Goal: Information Seeking & Learning: Learn about a topic

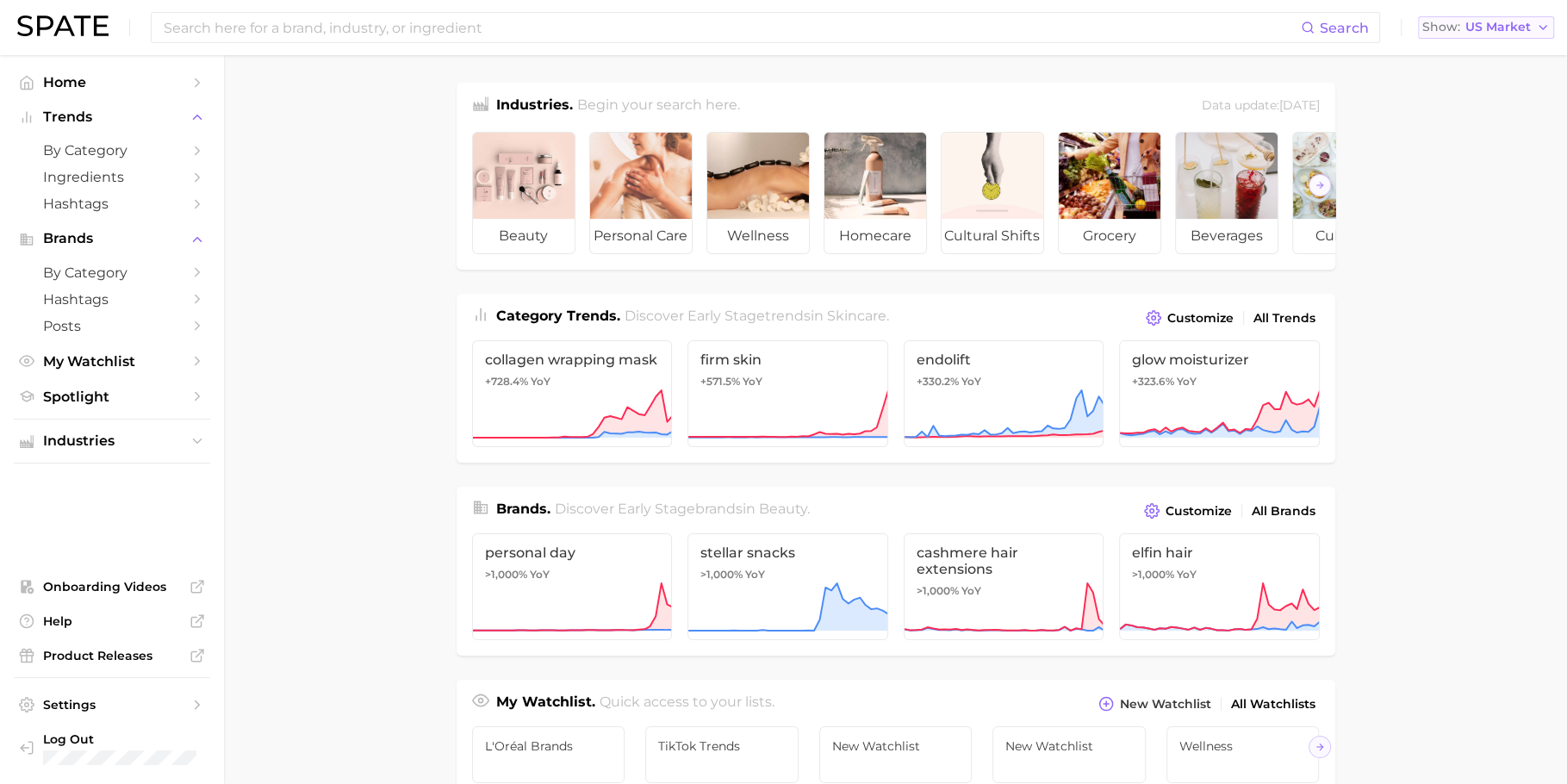
click at [1474, 22] on span "US Market" at bounding box center [1498, 26] width 65 height 10
click at [1494, 183] on button "[GEOGRAPHIC_DATA]" at bounding box center [1479, 180] width 151 height 31
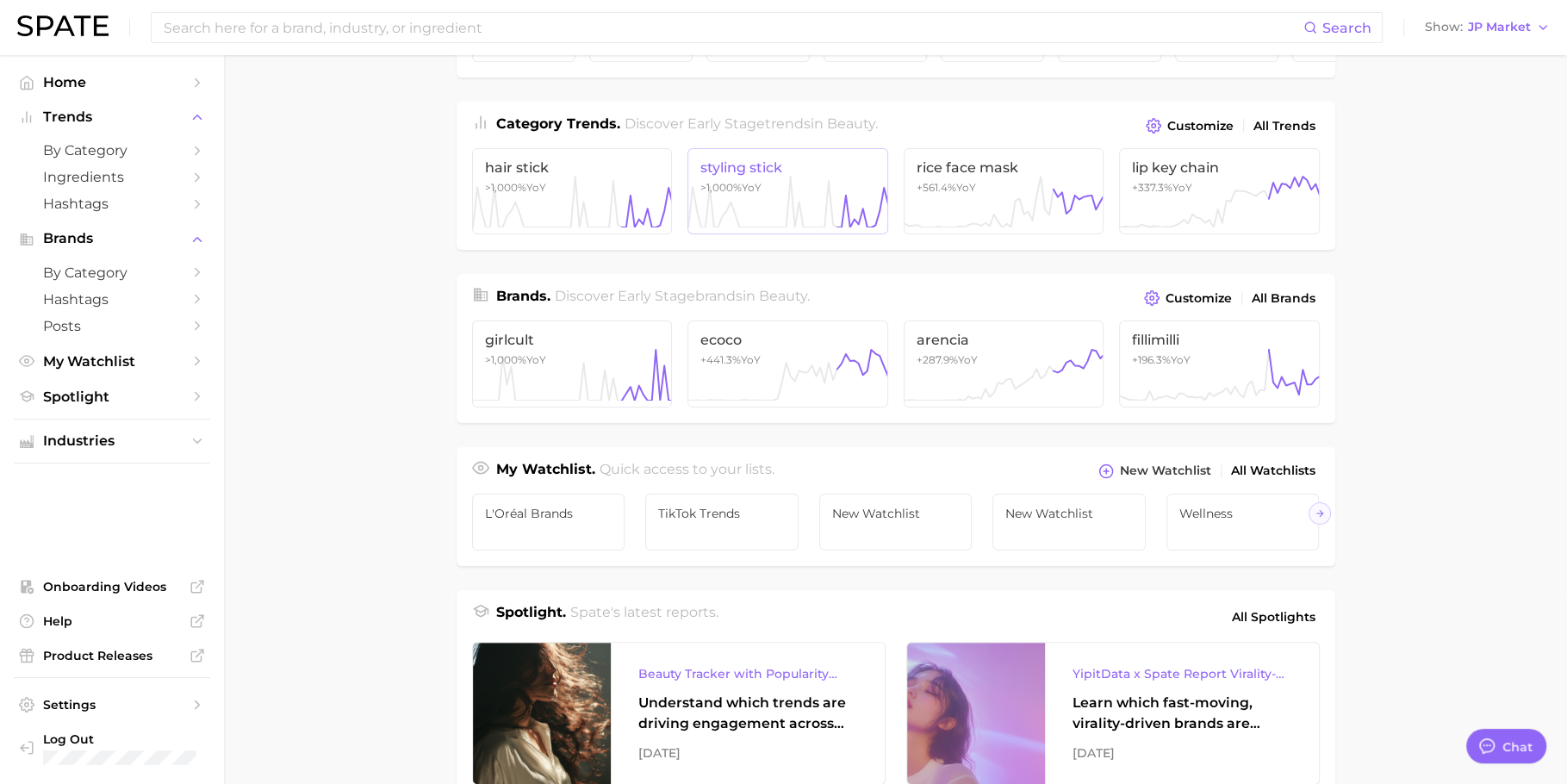
scroll to position [194, 0]
click at [602, 374] on icon at bounding box center [573, 373] width 201 height 52
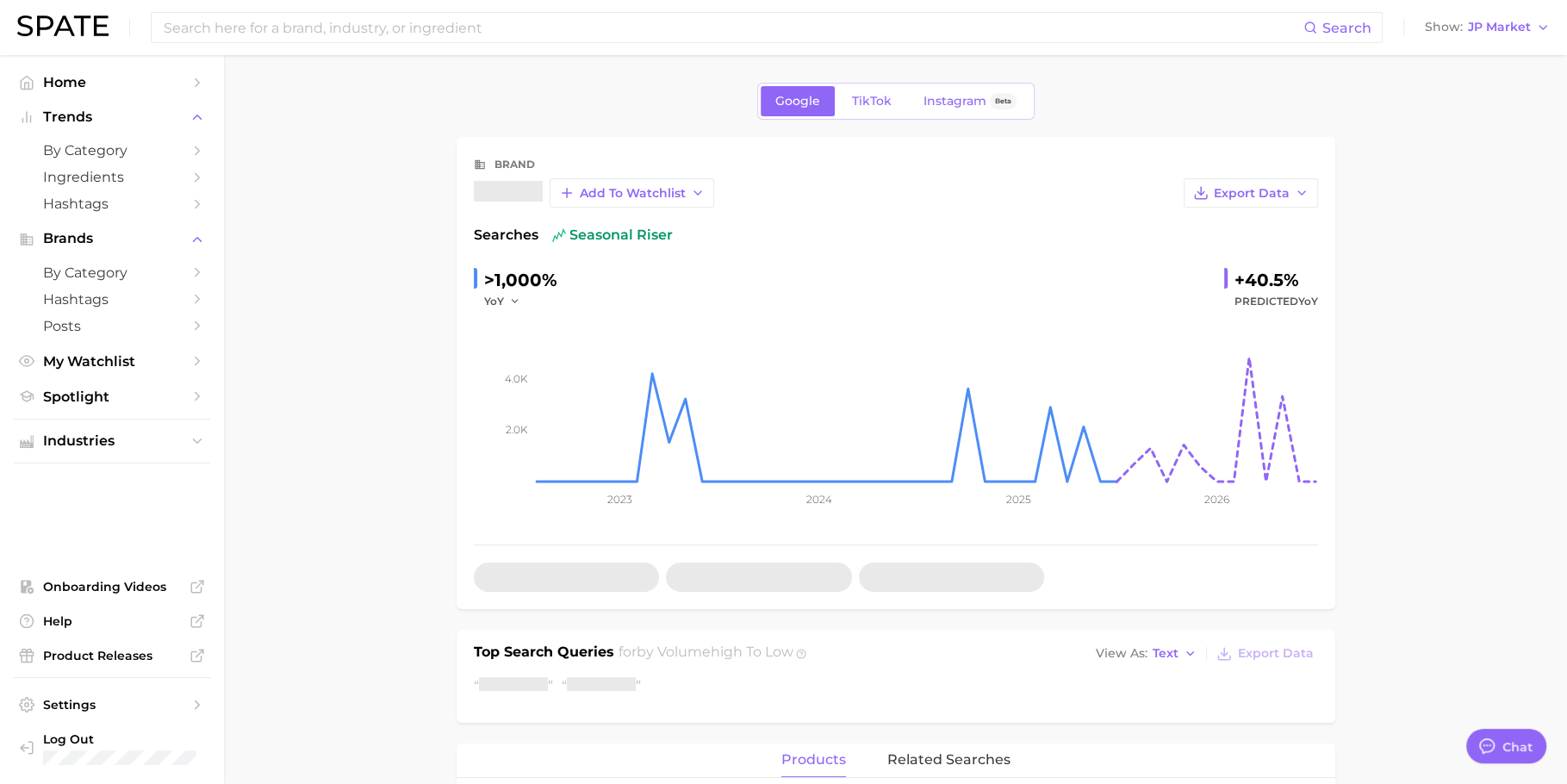
type textarea "x"
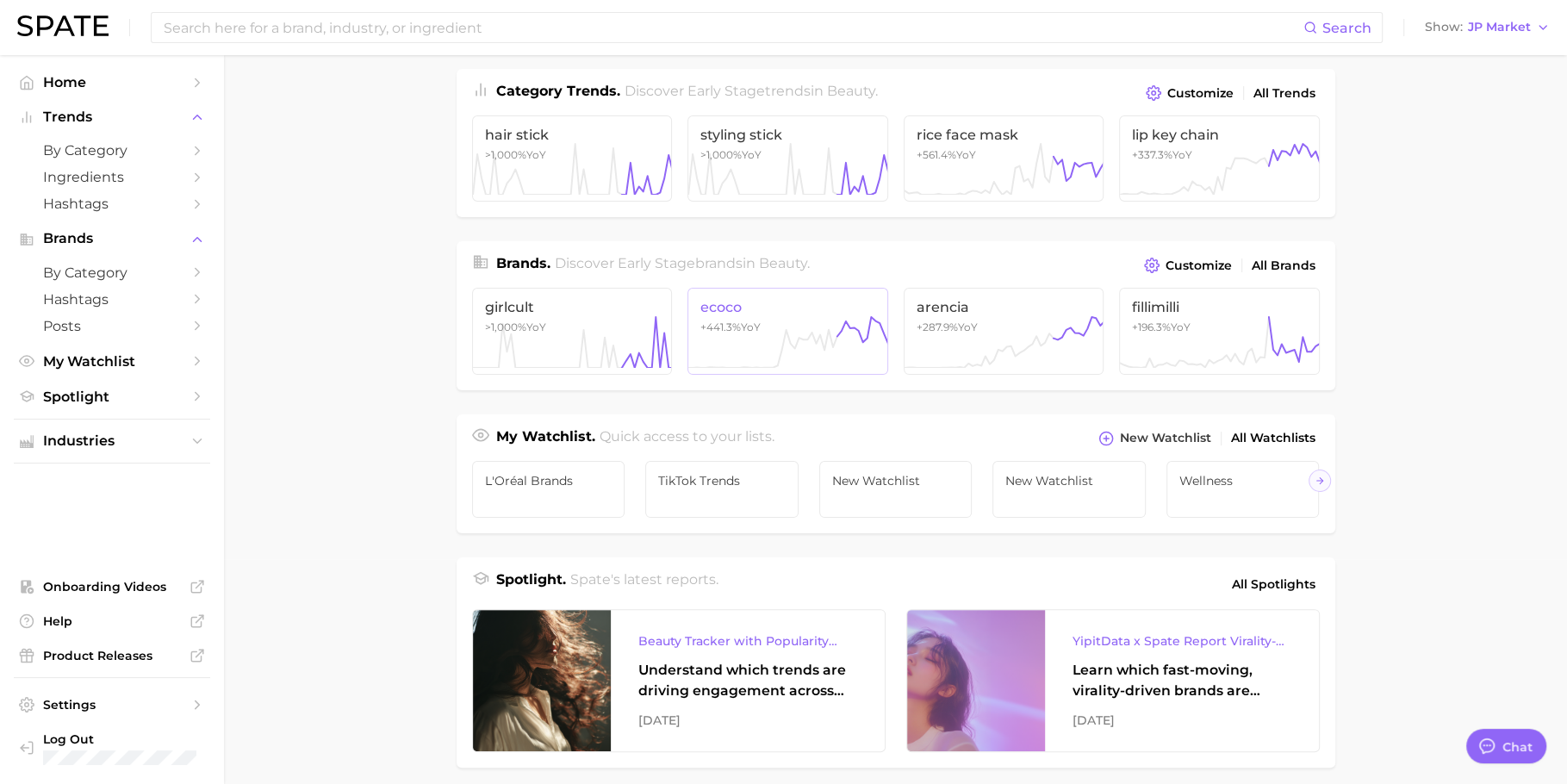
scroll to position [226, 0]
click at [811, 366] on icon at bounding box center [788, 340] width 201 height 52
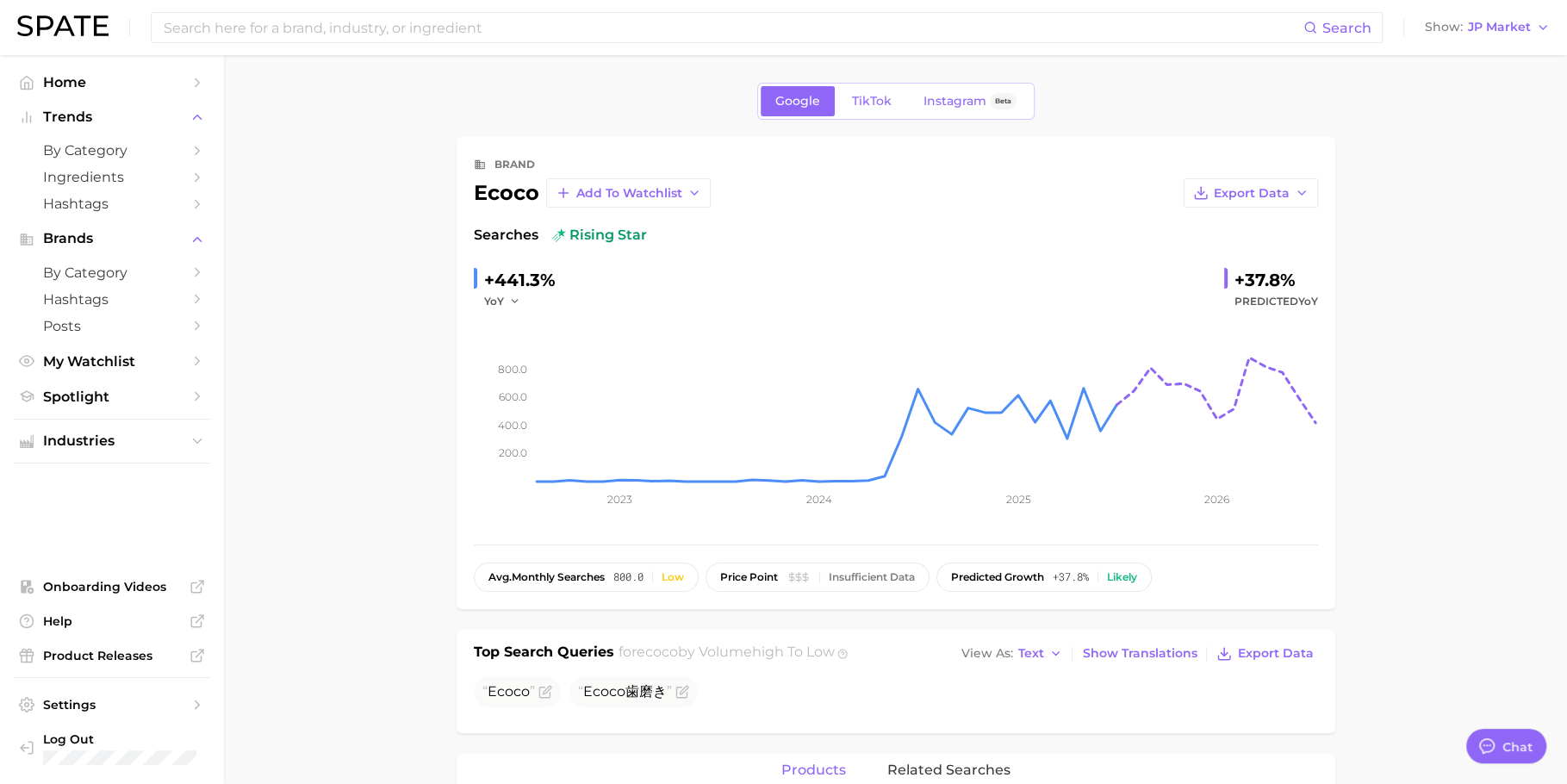
scroll to position [226, 0]
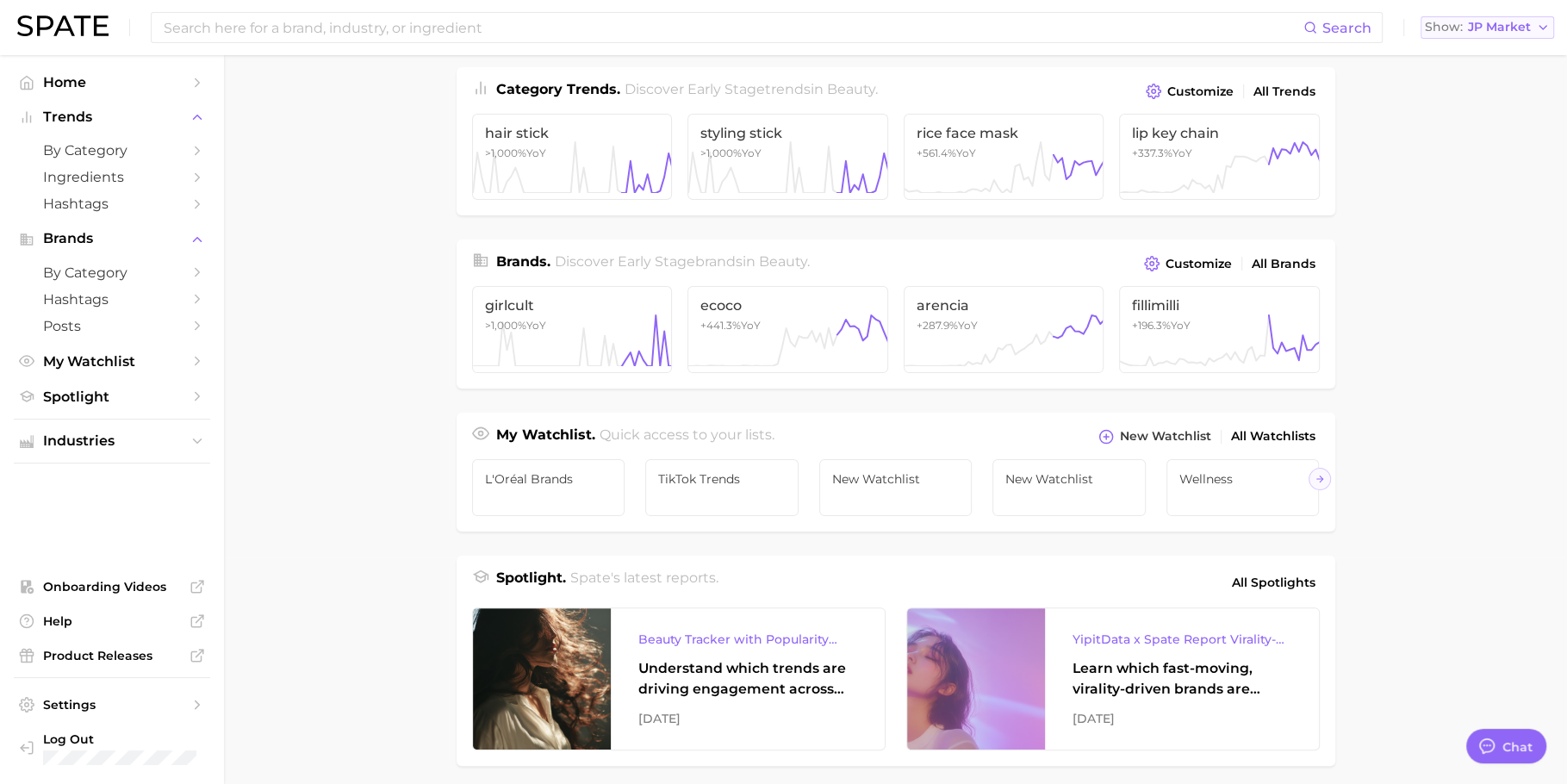
click at [1462, 29] on span "Show" at bounding box center [1444, 26] width 38 height 10
click at [1480, 118] on button "[GEOGRAPHIC_DATA]" at bounding box center [1479, 117] width 151 height 31
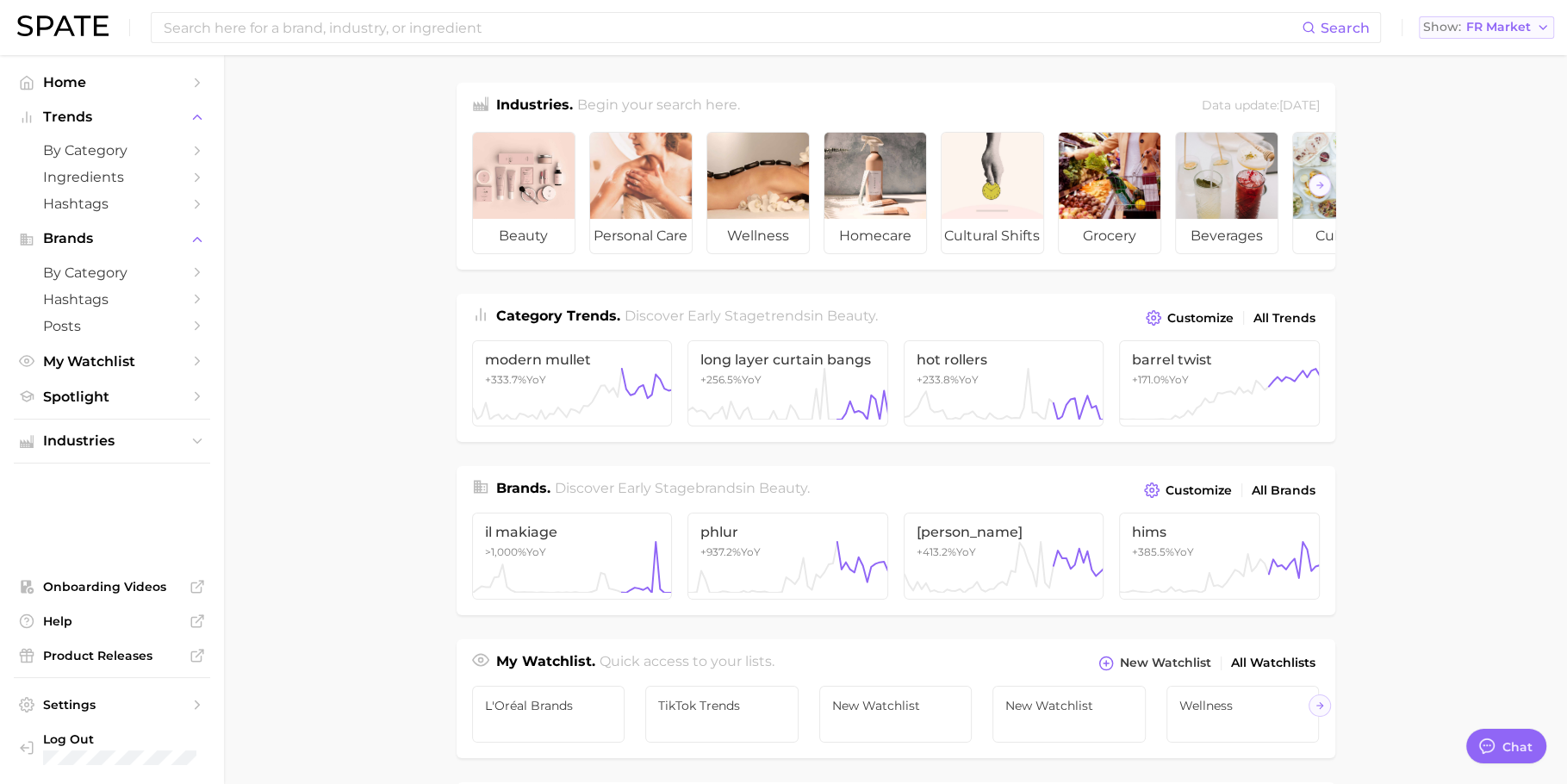
click at [1487, 22] on span "FR Market" at bounding box center [1498, 26] width 64 height 10
click at [1479, 89] on span "[GEOGRAPHIC_DATA]" at bounding box center [1479, 86] width 134 height 15
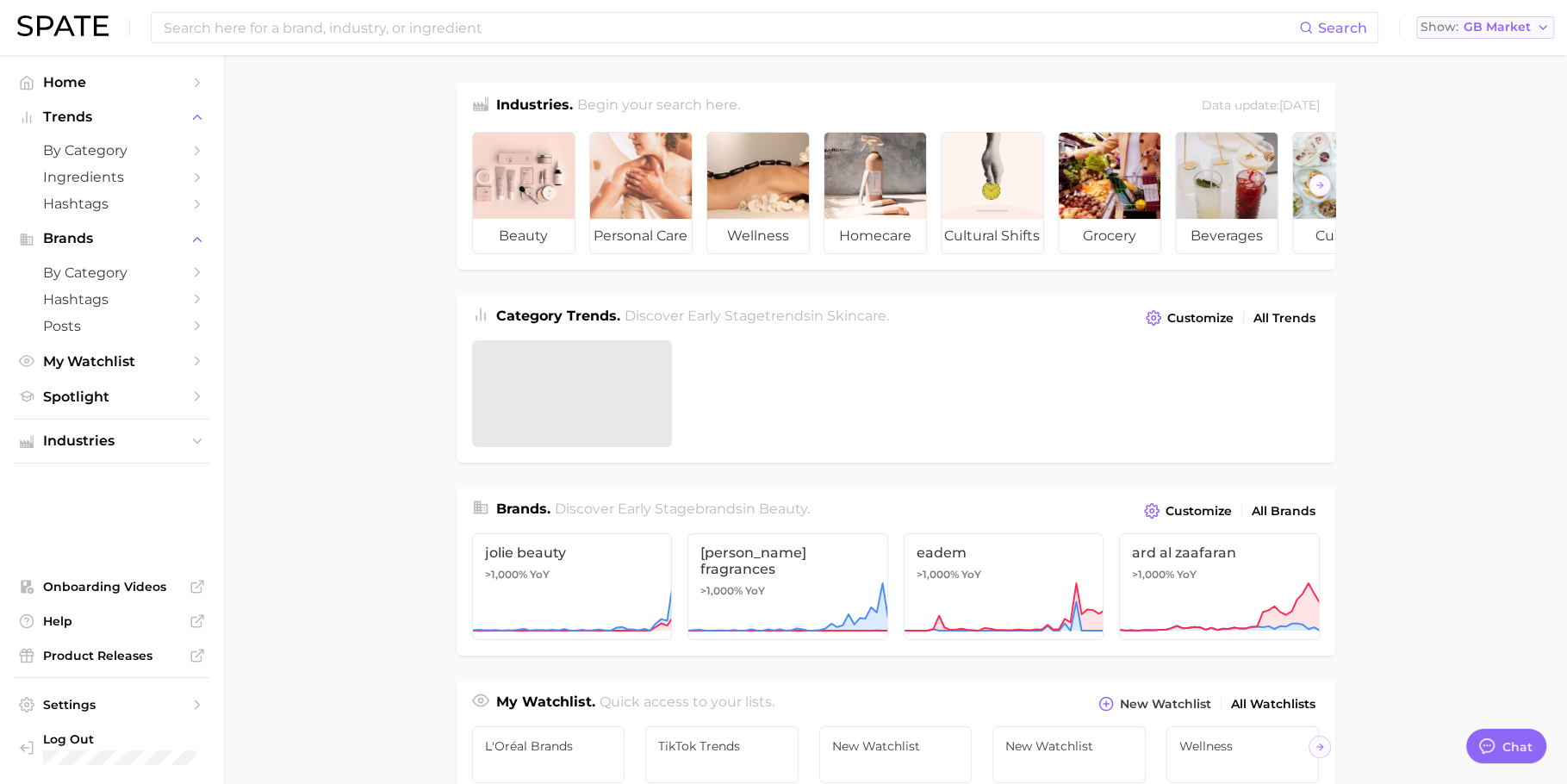
click at [1472, 32] on span "GB Market" at bounding box center [1497, 26] width 67 height 10
click at [1466, 223] on button "Global" at bounding box center [1479, 211] width 151 height 31
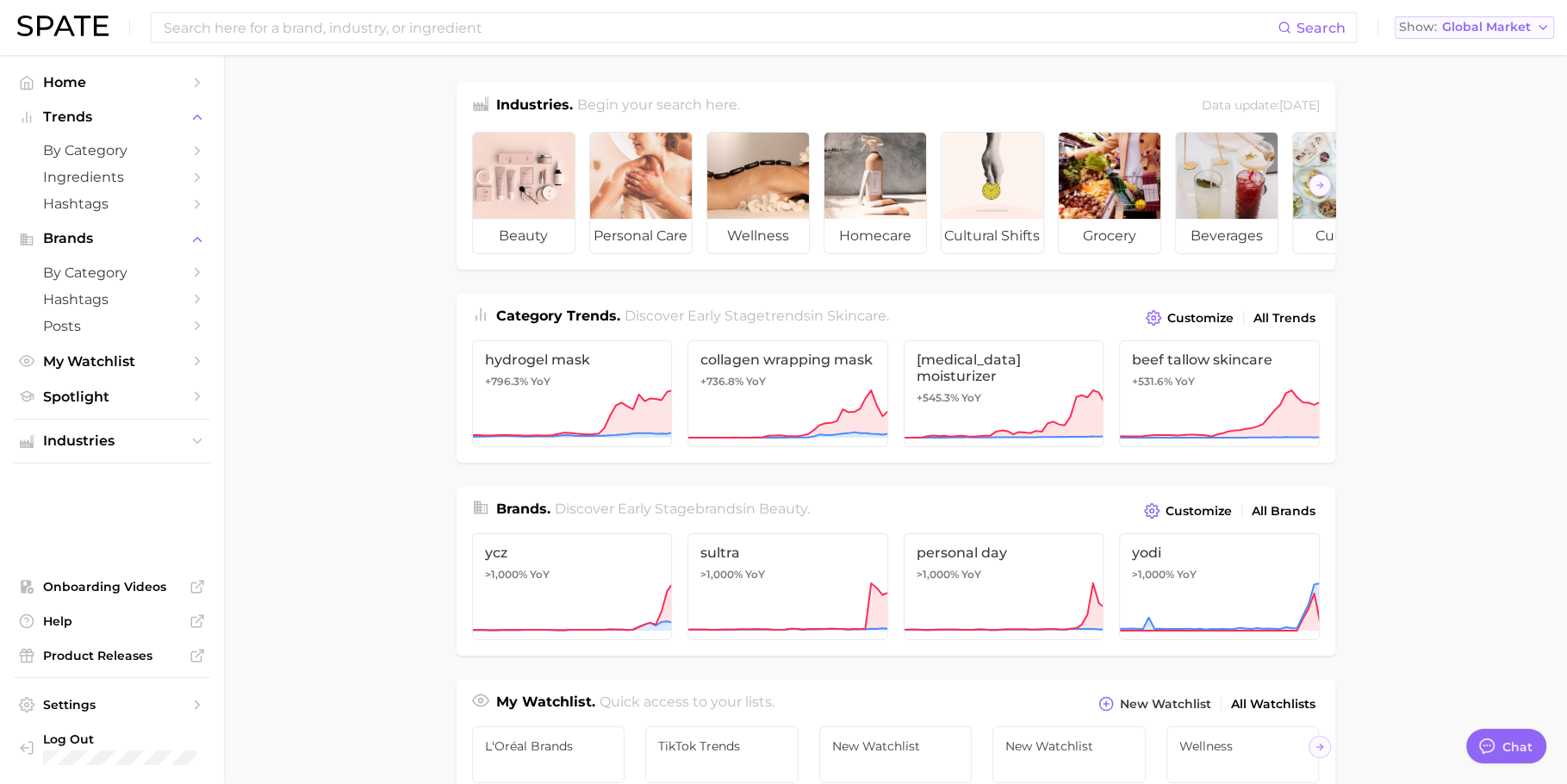
click at [1459, 35] on button "Show Global Market" at bounding box center [1474, 27] width 160 height 22
click at [1451, 194] on button "[GEOGRAPHIC_DATA]" at bounding box center [1474, 180] width 160 height 31
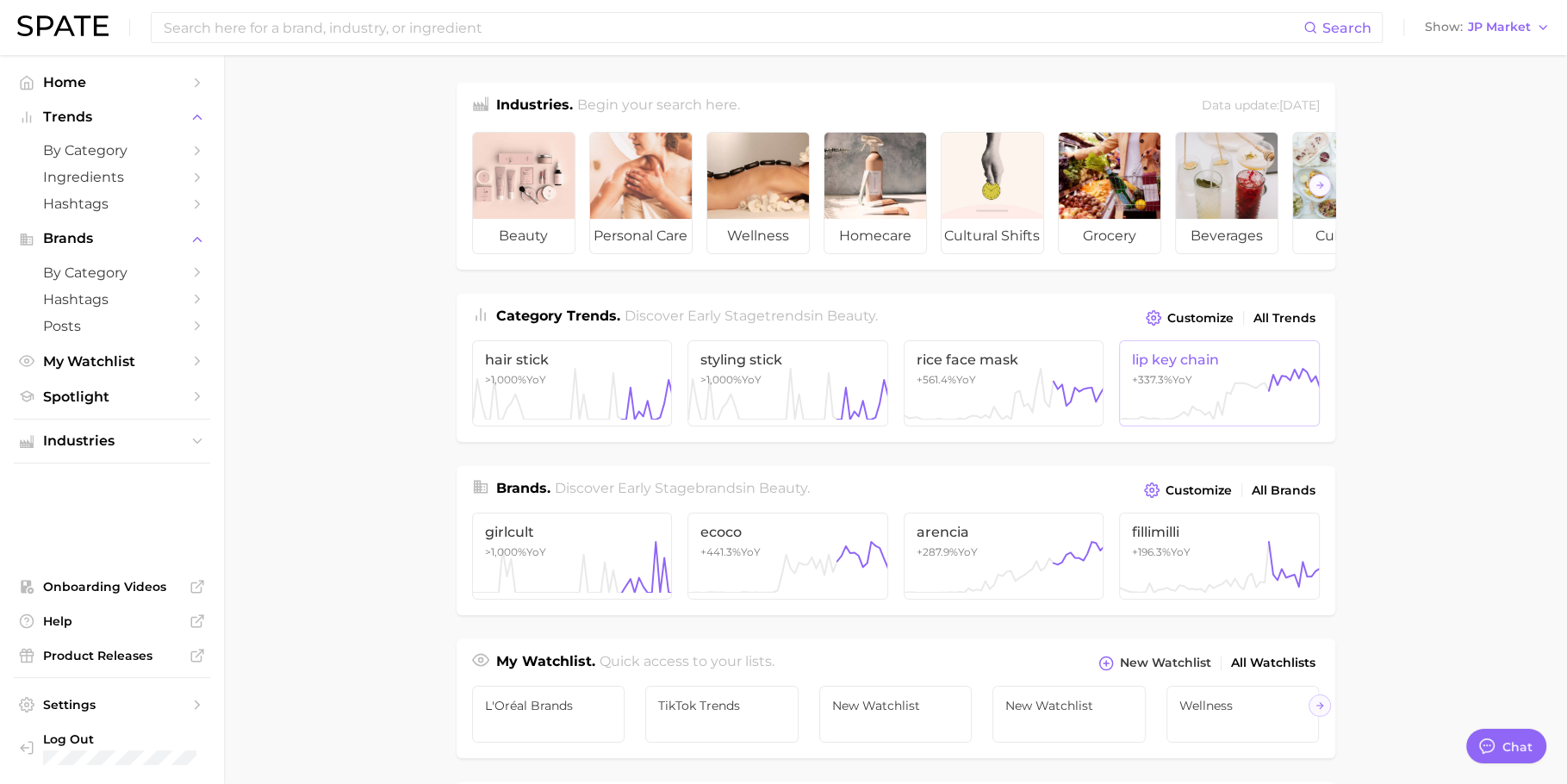
click at [1186, 386] on span "+337.3% YoY" at bounding box center [1162, 379] width 60 height 13
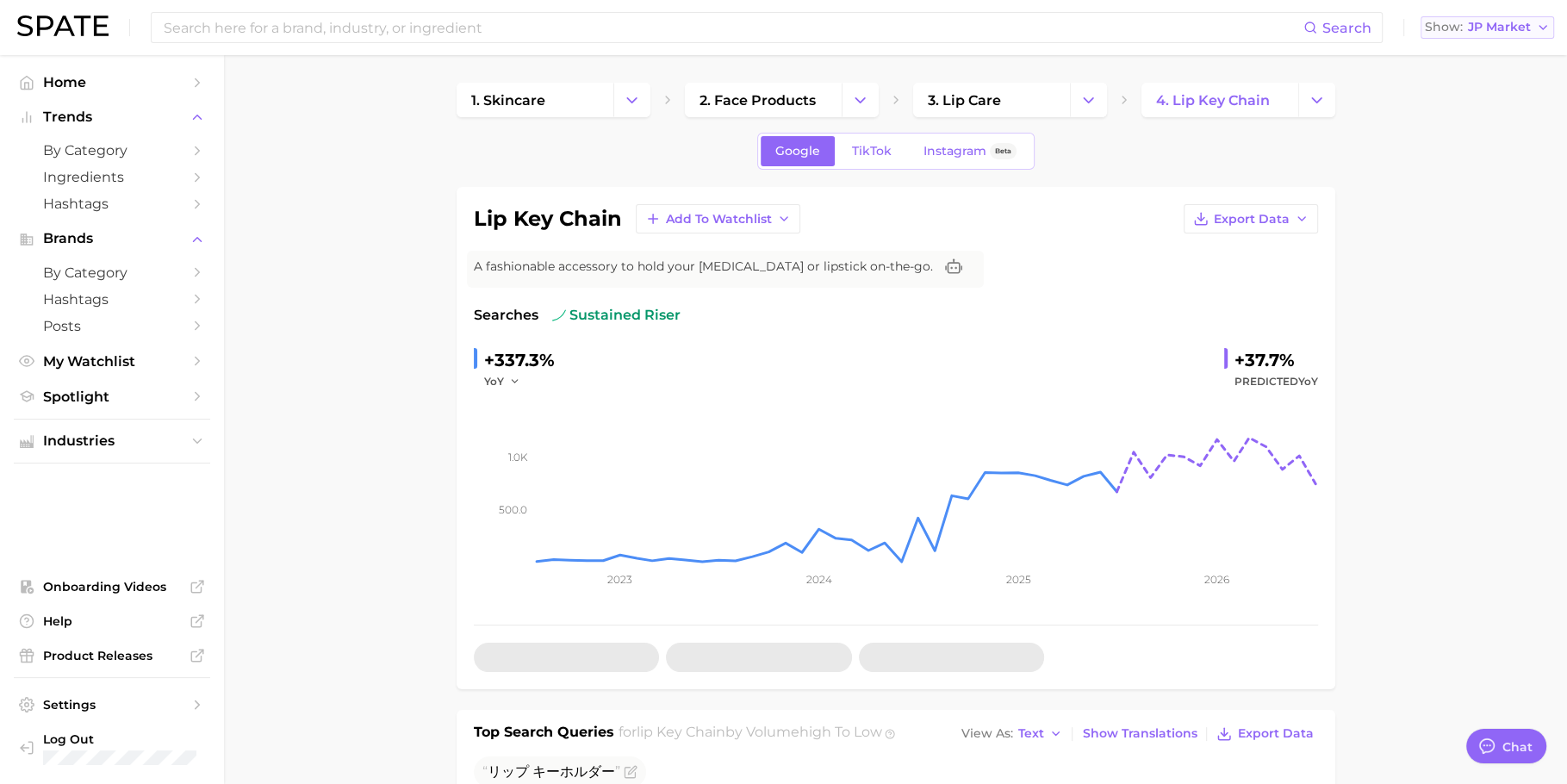
click at [1444, 34] on button "Show JP Market" at bounding box center [1488, 27] width 134 height 22
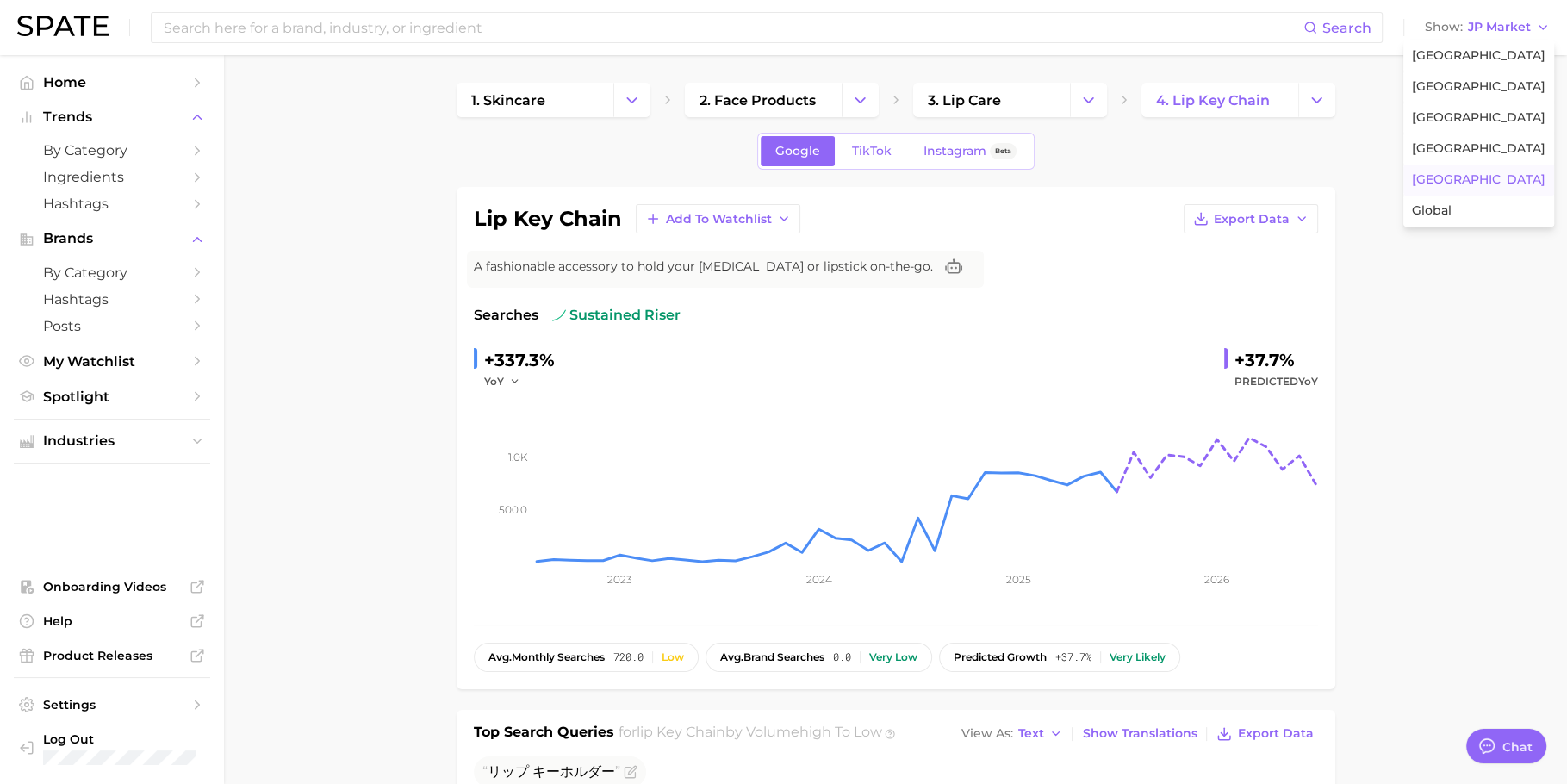
click at [109, 137] on link "by Category" at bounding box center [112, 150] width 197 height 26
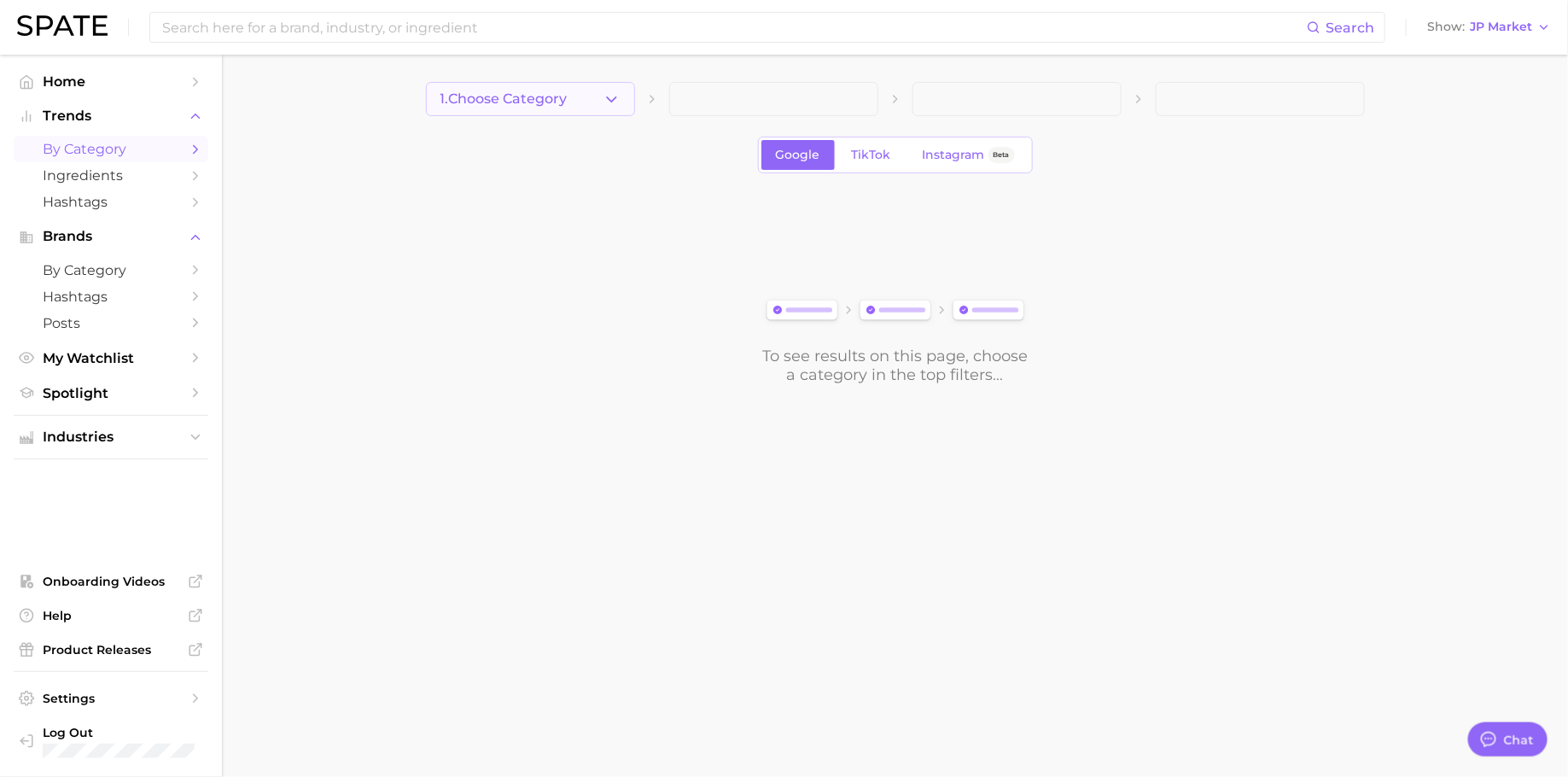
click at [479, 97] on span "1. Choose Category" at bounding box center [504, 100] width 127 height 16
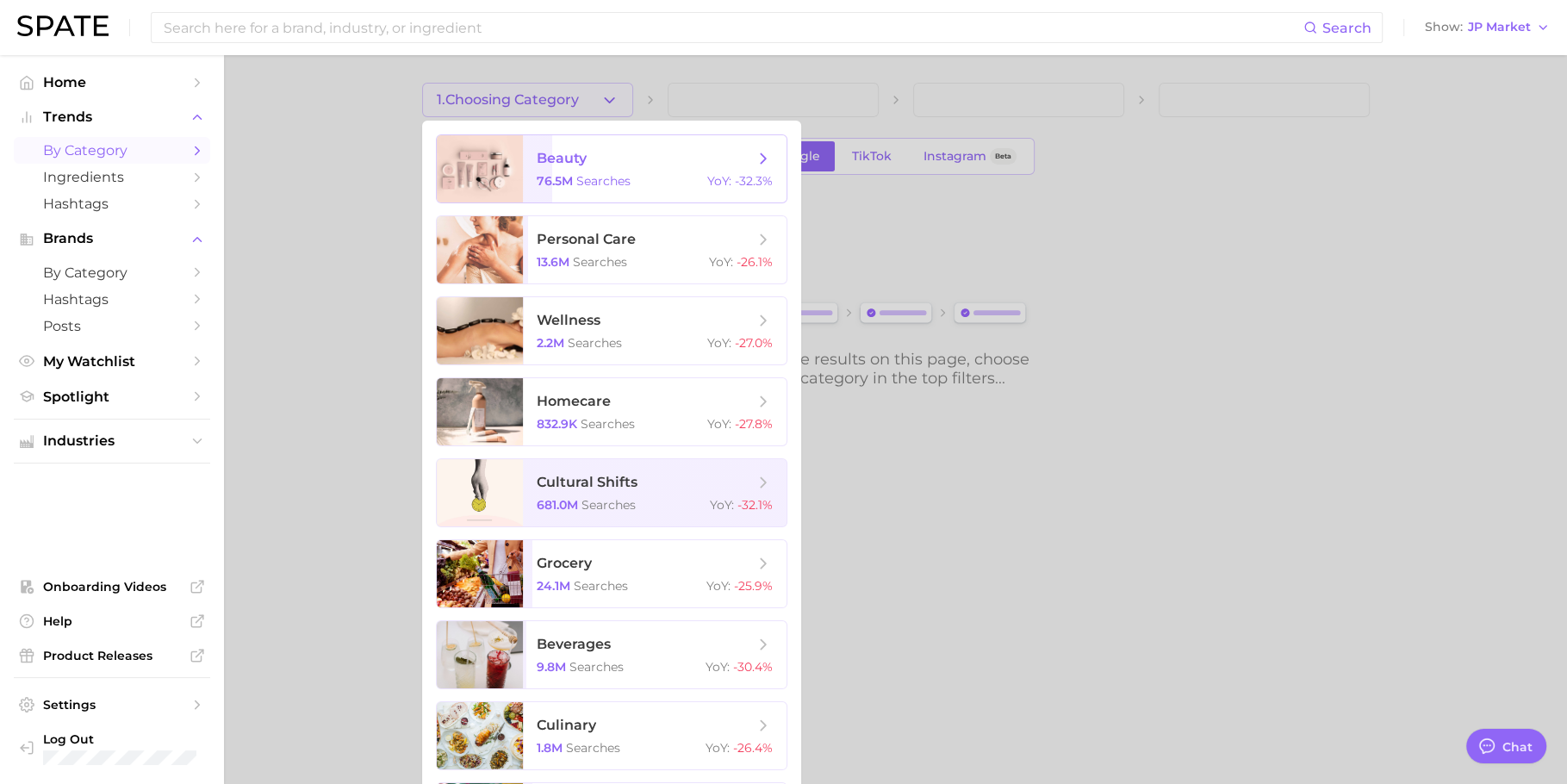
click at [636, 177] on div "76.5m searches YoY : -32.3%" at bounding box center [655, 181] width 236 height 16
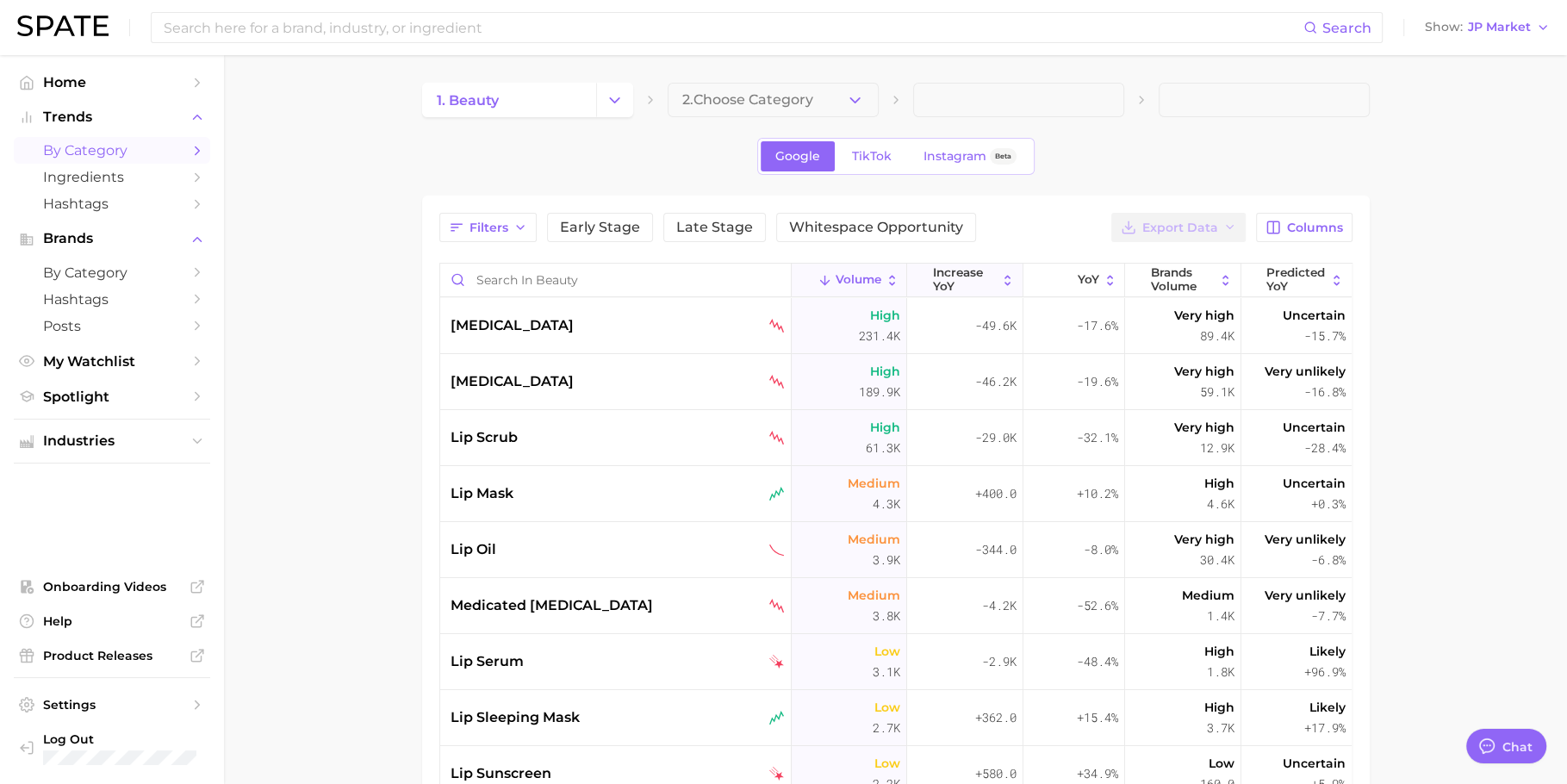
click at [963, 286] on span "increase YoY" at bounding box center [965, 279] width 63 height 26
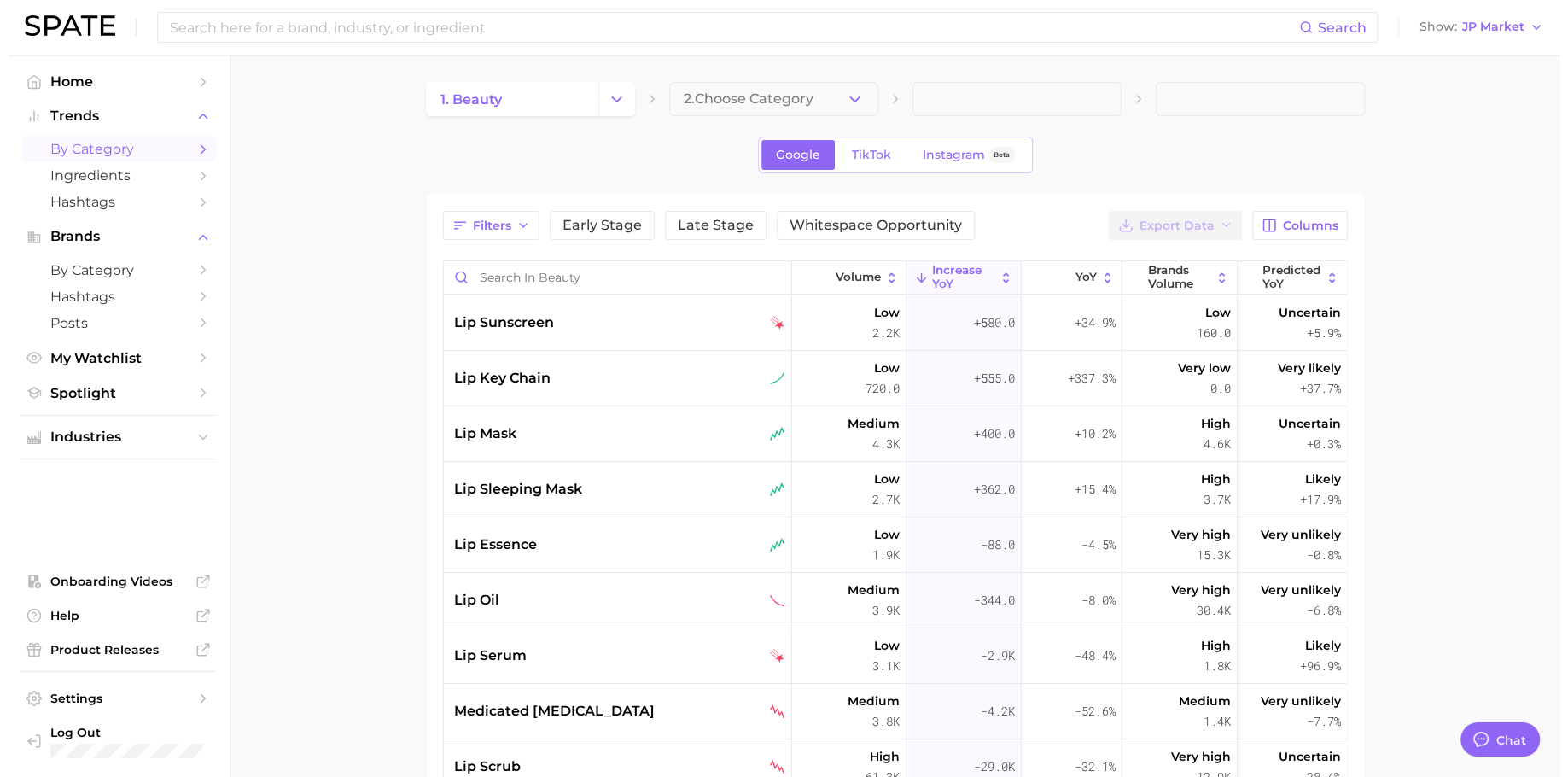
scroll to position [24, 0]
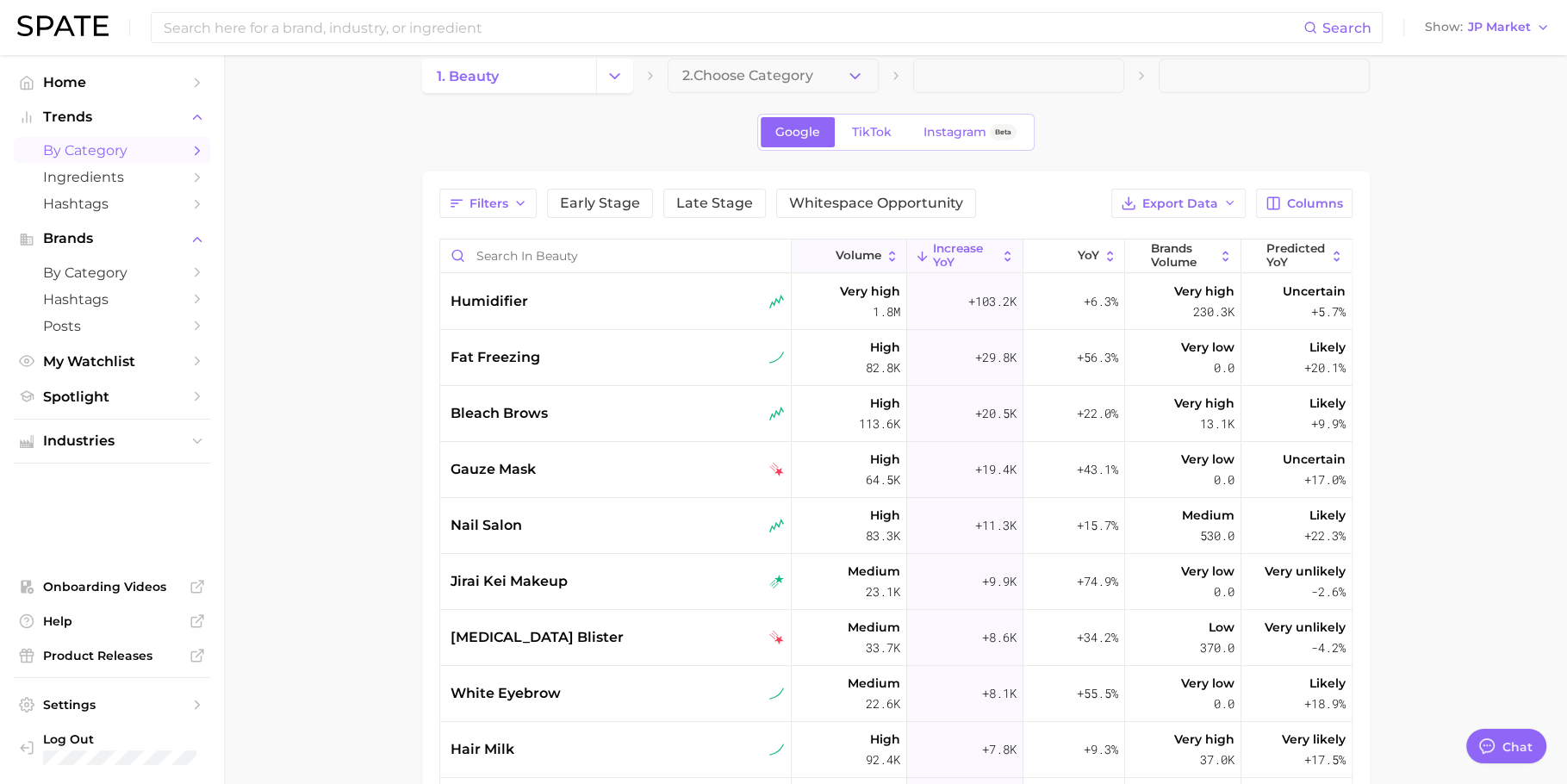
click at [850, 260] on span "Volume" at bounding box center [858, 256] width 46 height 14
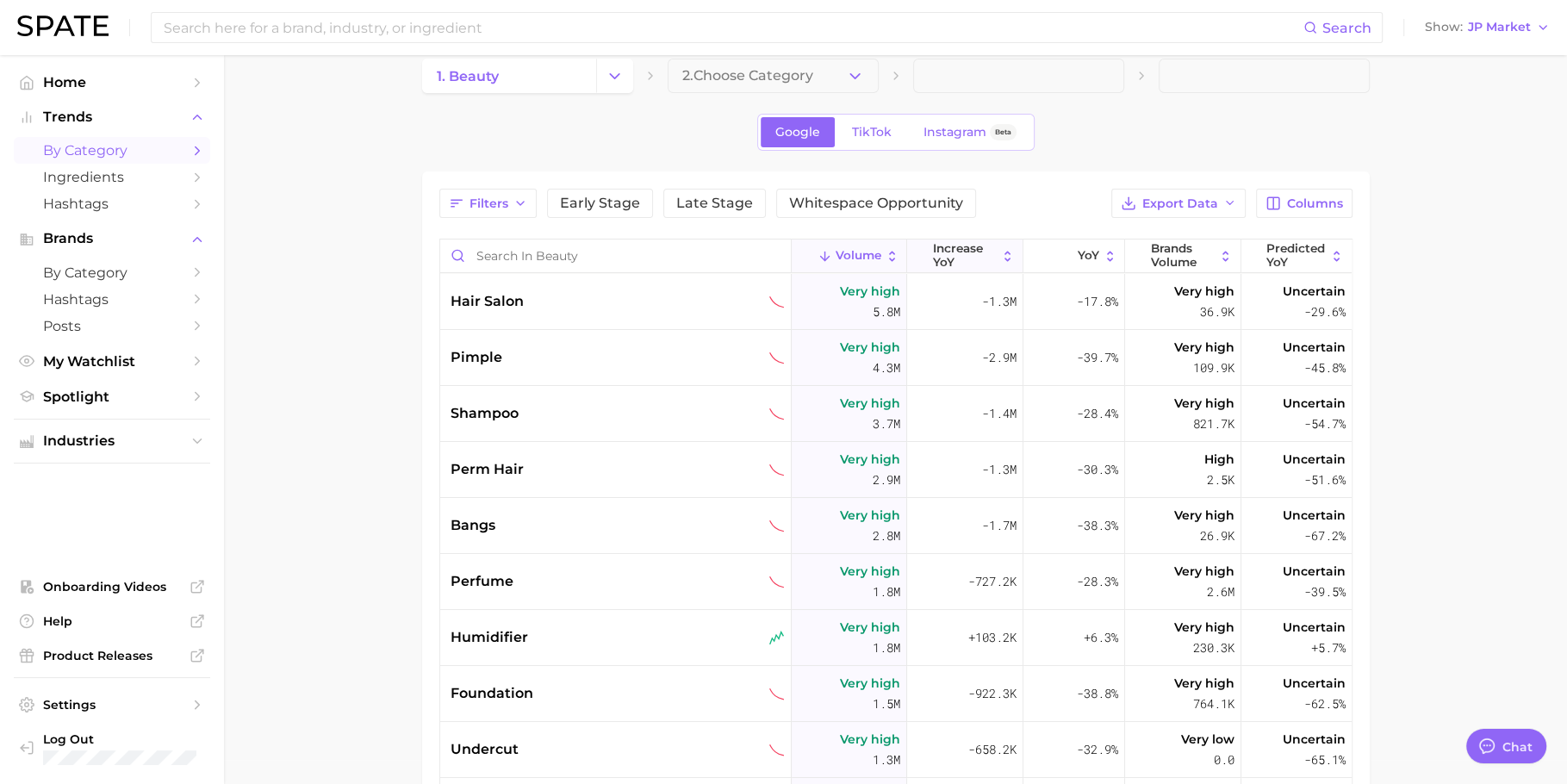
click at [941, 251] on span "increase YoY" at bounding box center [965, 255] width 63 height 26
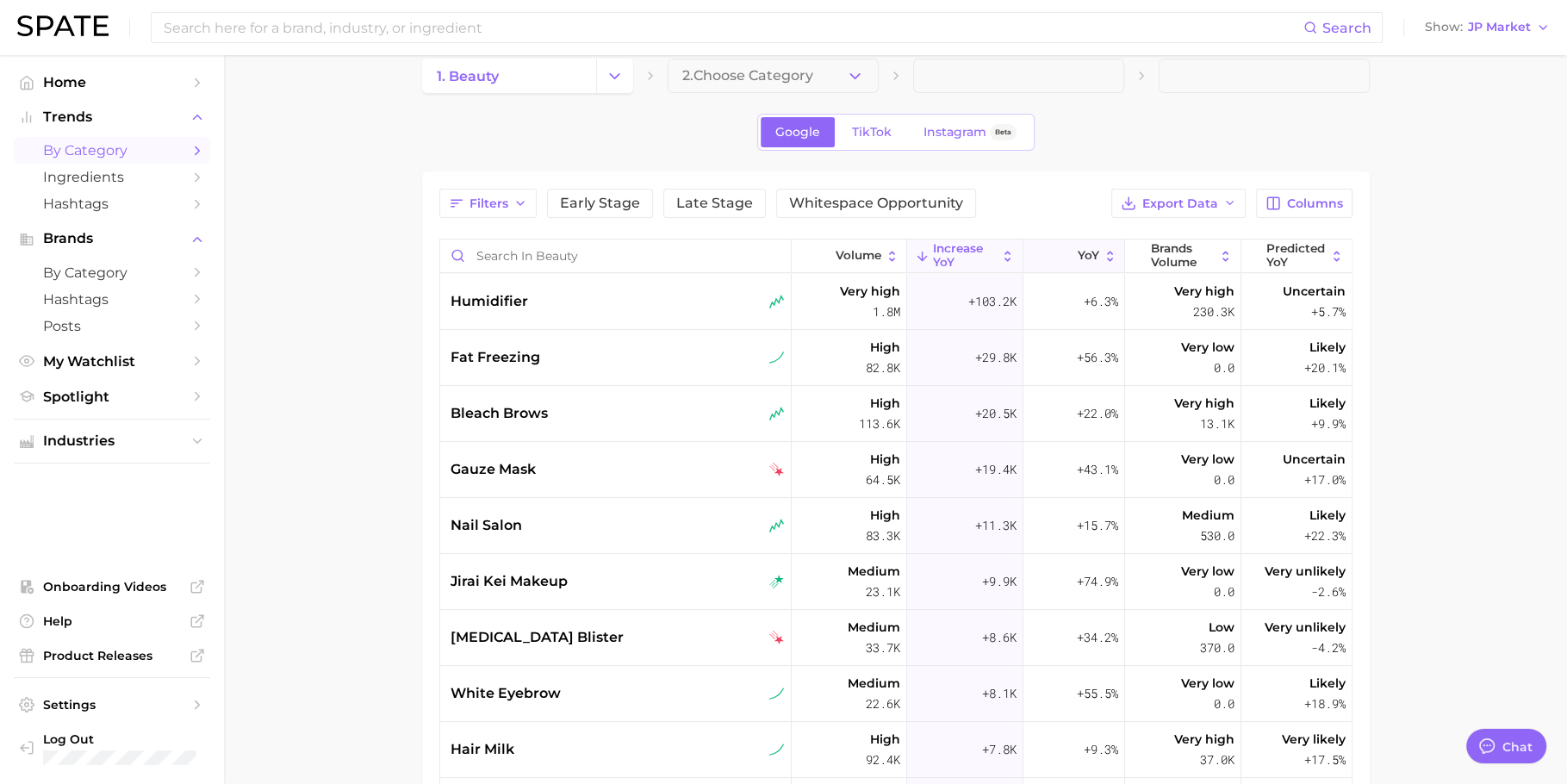
click at [1103, 255] on icon at bounding box center [1110, 256] width 15 height 15
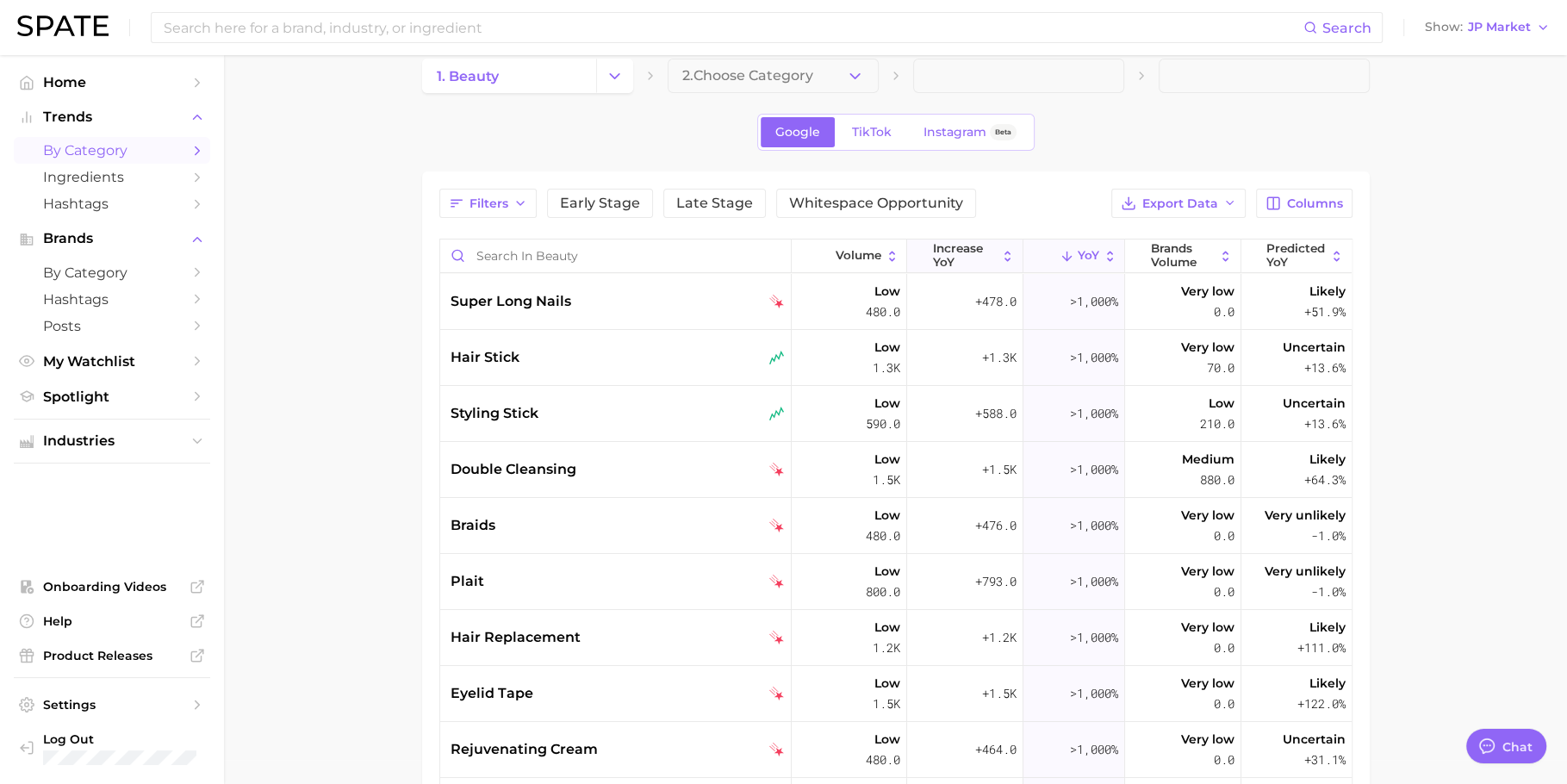
click at [962, 253] on span "increase YoY" at bounding box center [965, 255] width 63 height 26
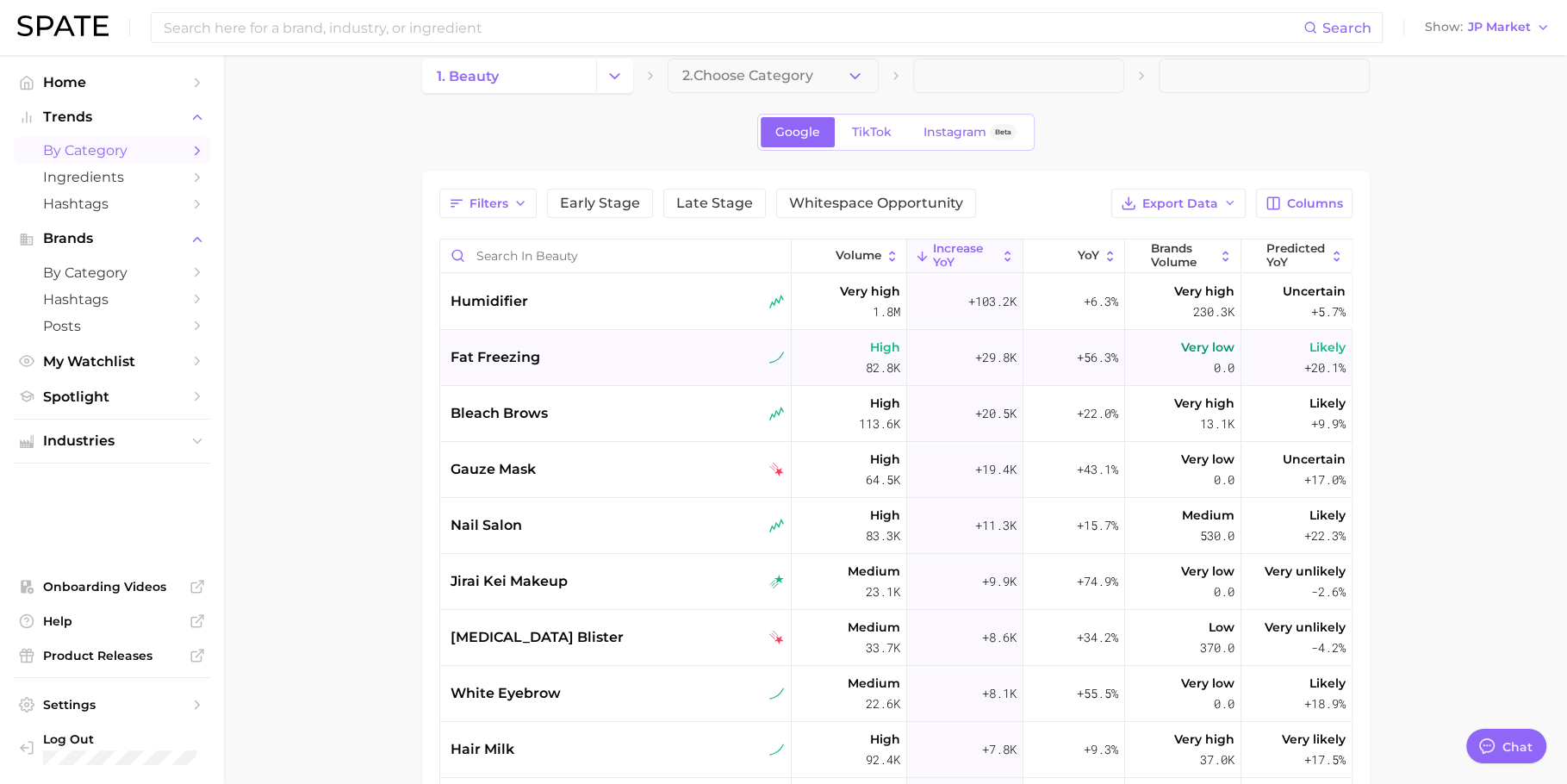
click at [642, 356] on div "fat freezing" at bounding box center [617, 357] width 334 height 20
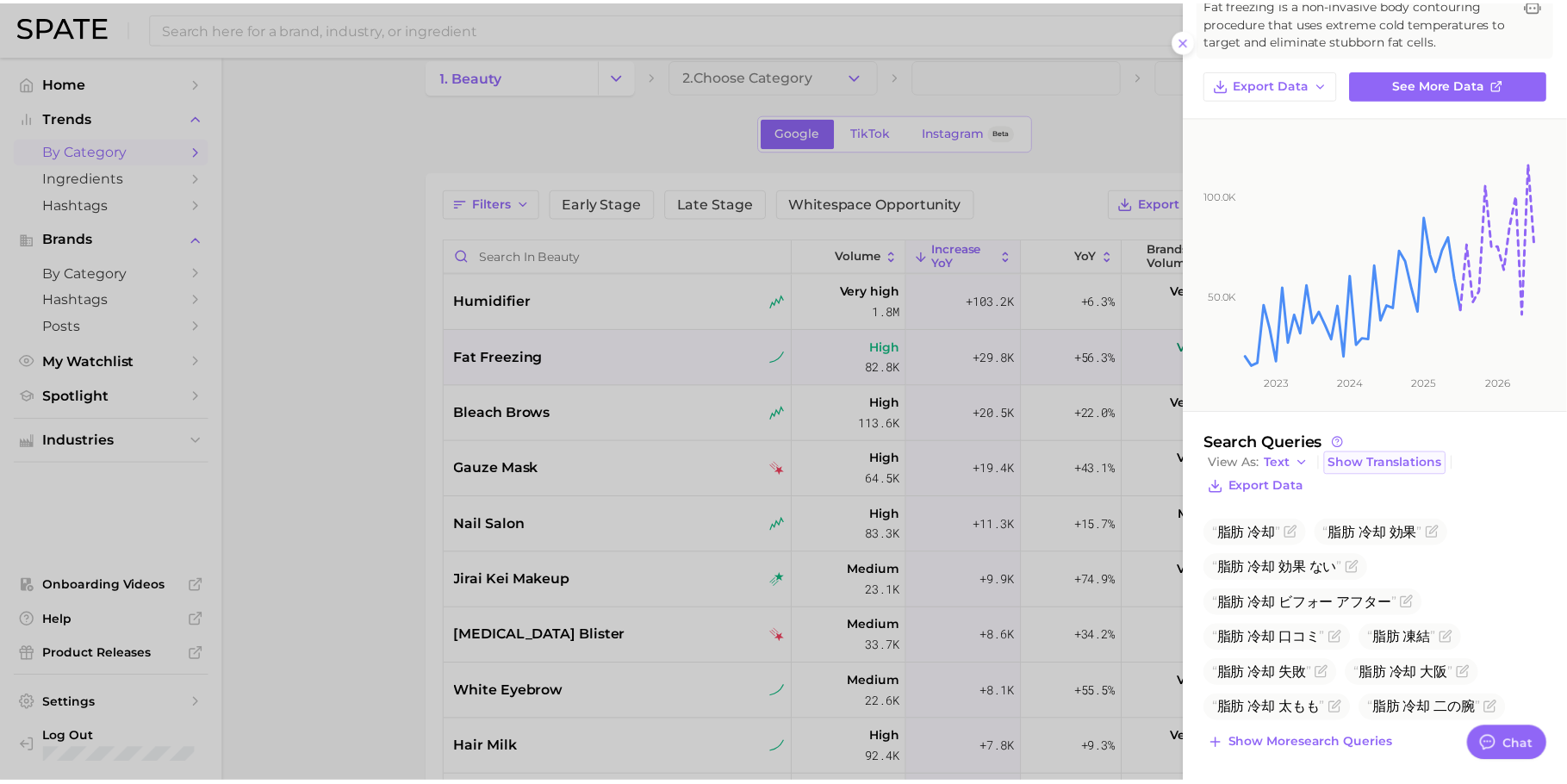
scroll to position [101, 0]
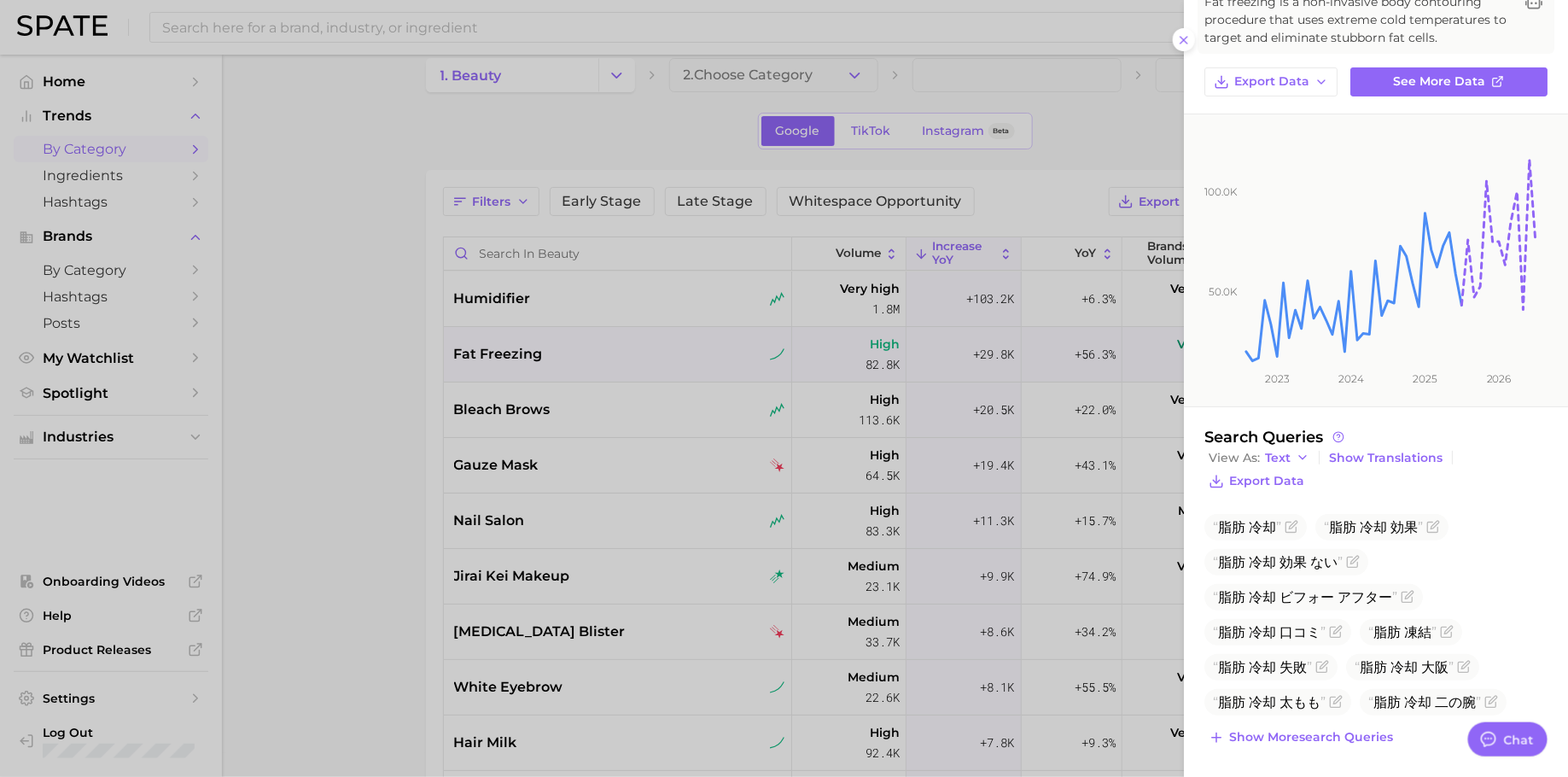
click at [535, 363] on div at bounding box center [784, 388] width 1568 height 777
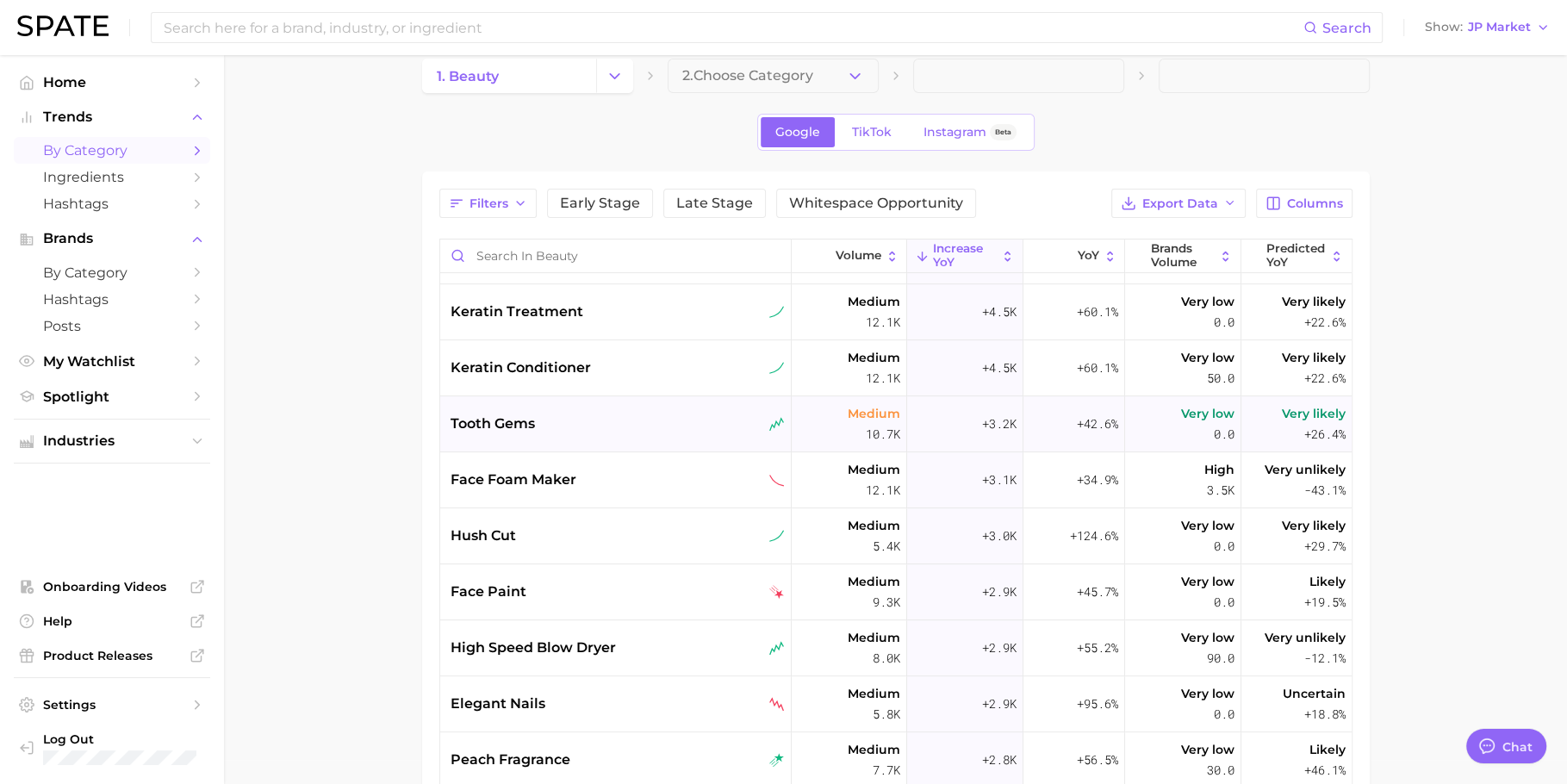
scroll to position [928, 0]
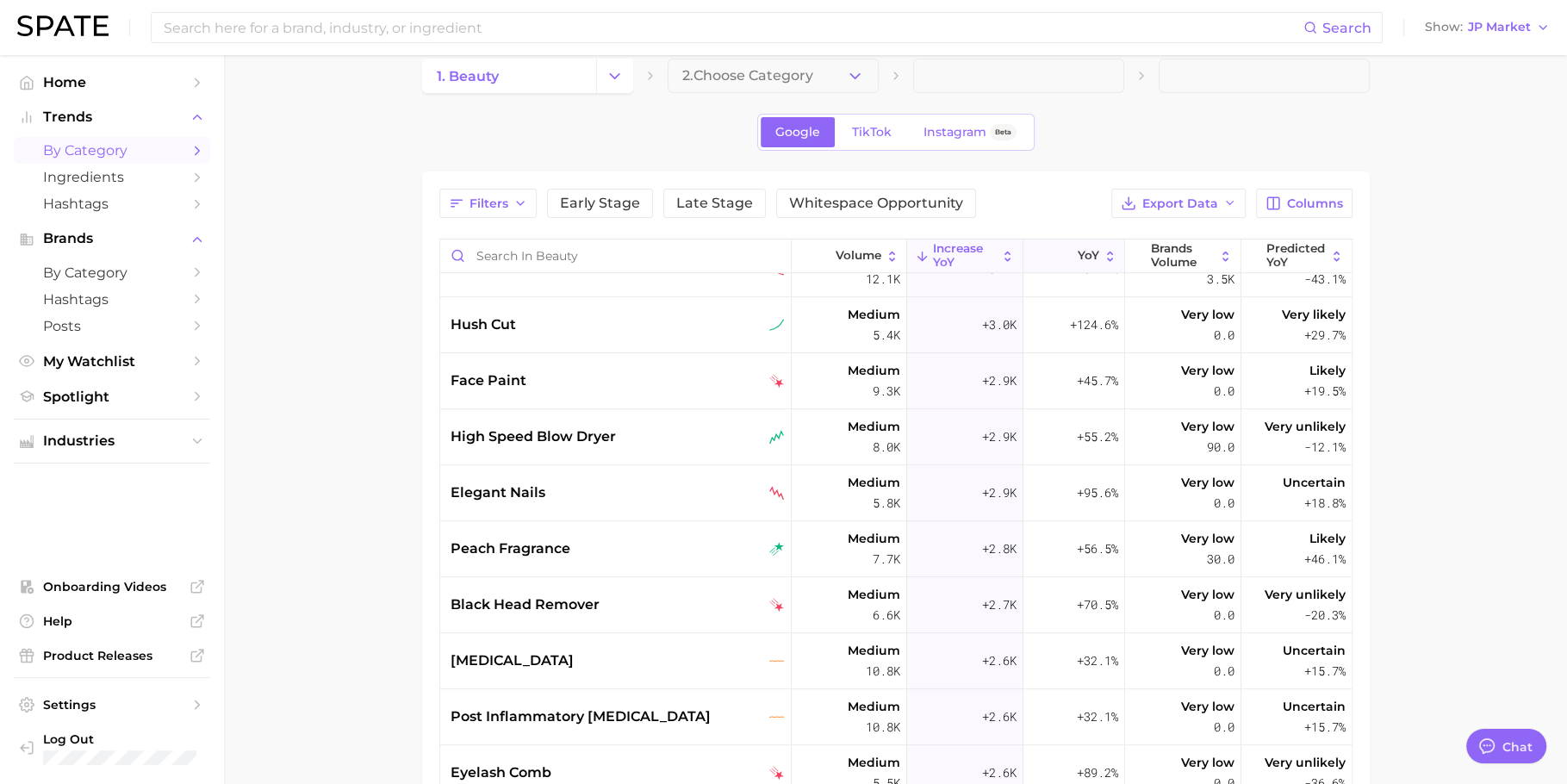
click at [1078, 253] on span "YoY" at bounding box center [1088, 256] width 21 height 14
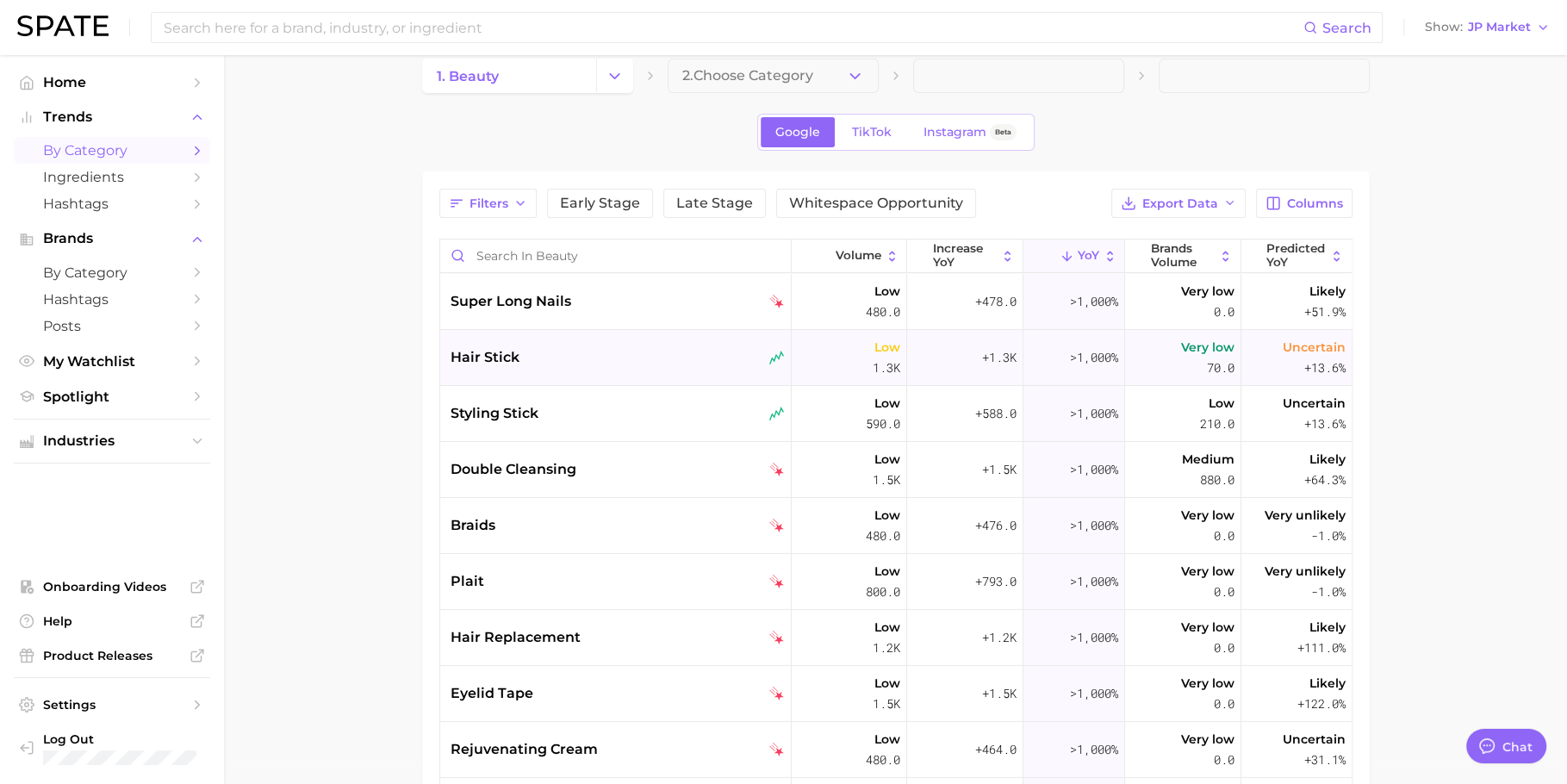
click at [687, 360] on div "hair stick" at bounding box center [617, 357] width 334 height 20
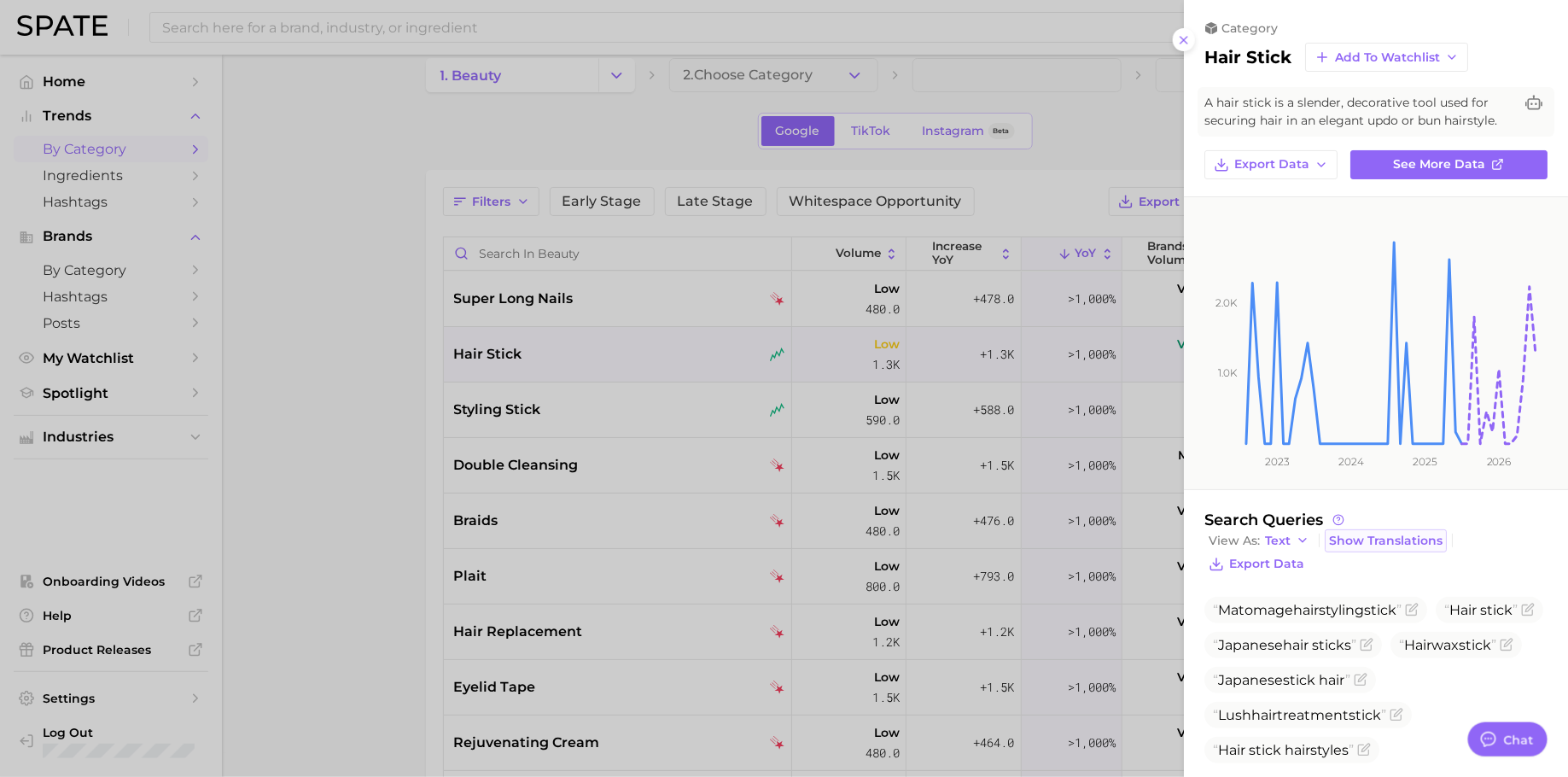
click at [1379, 548] on span "Show Translations" at bounding box center [1386, 540] width 113 height 15
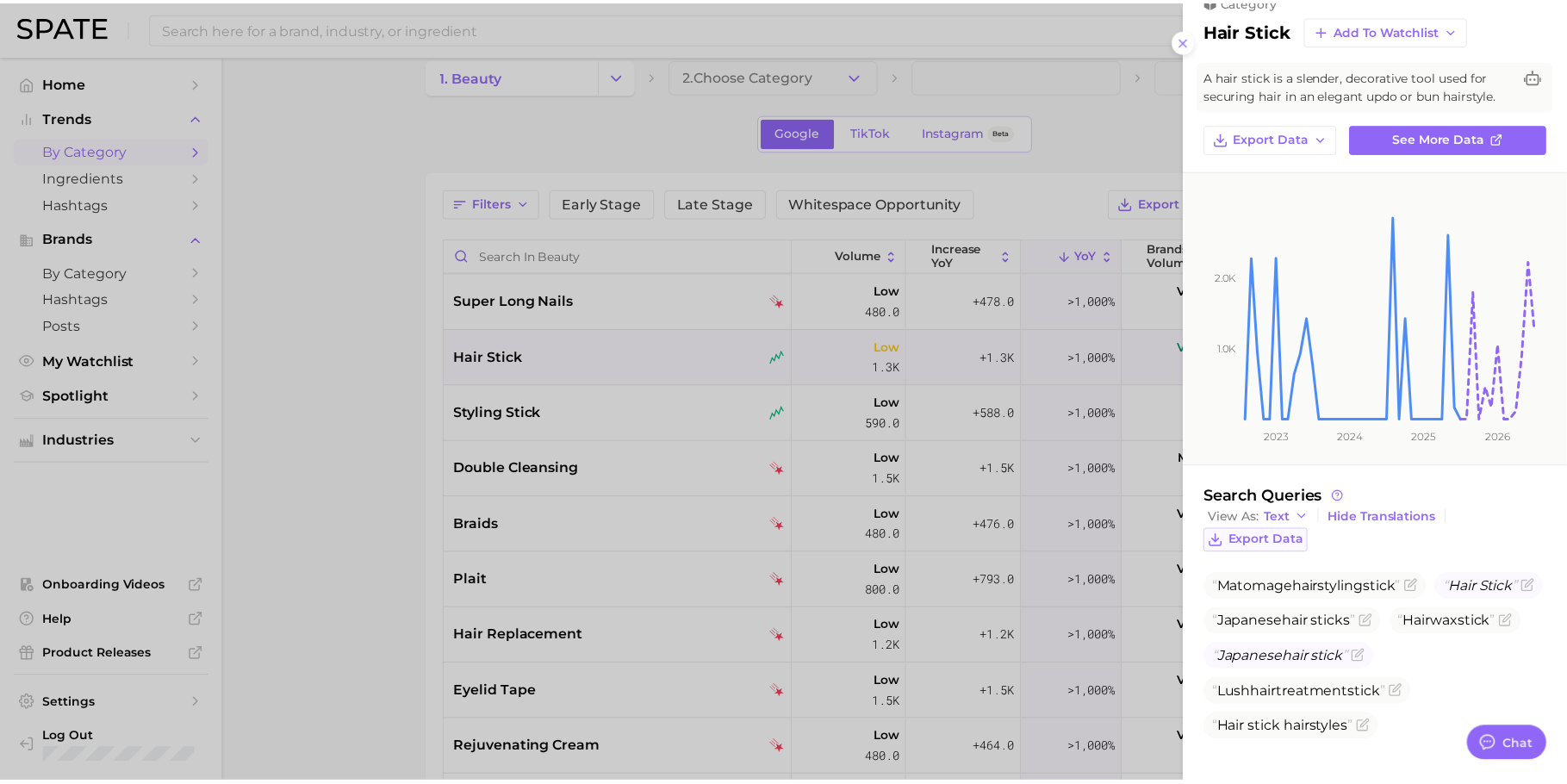
scroll to position [43, 0]
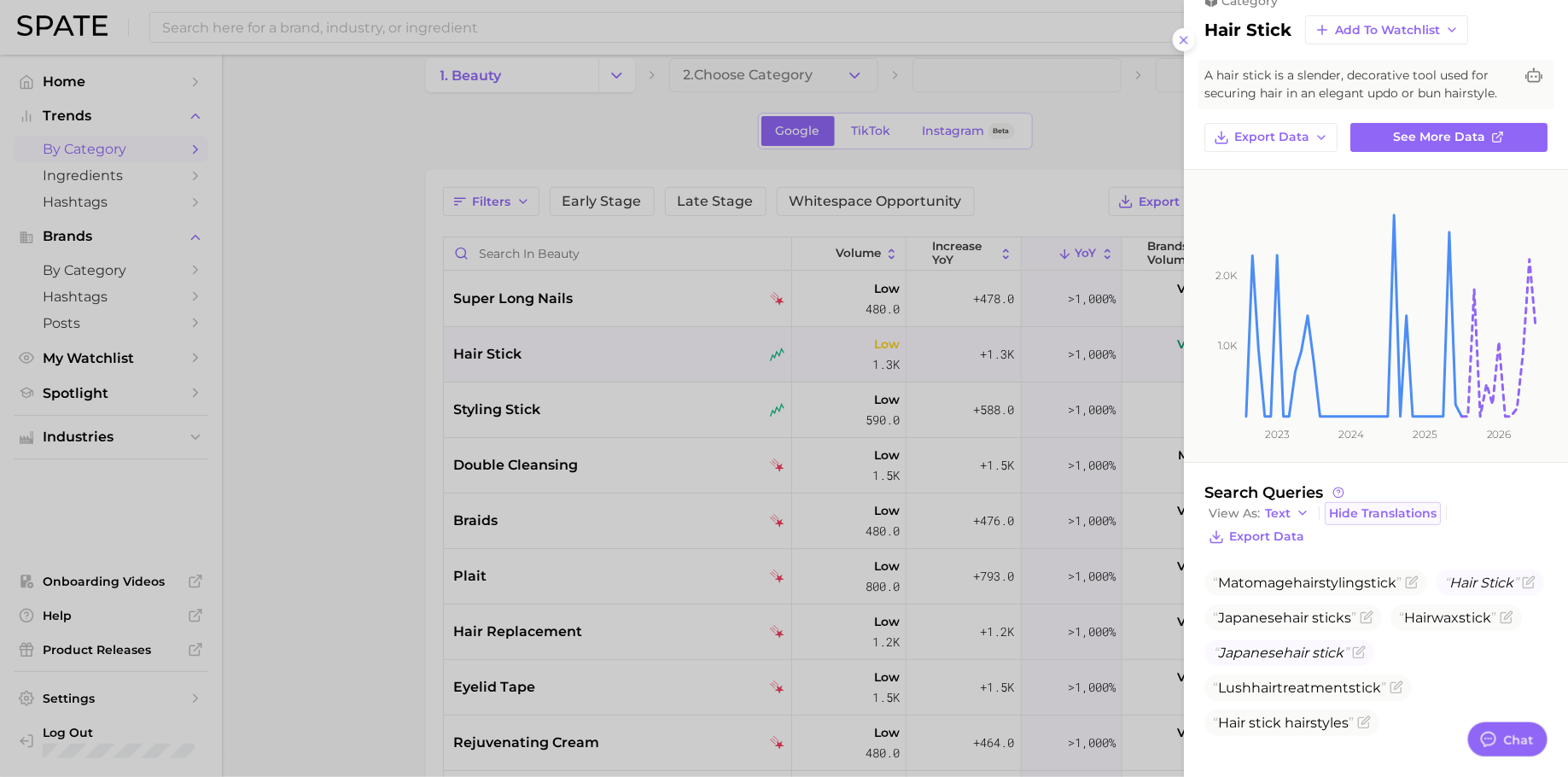
click at [1365, 516] on span "Hide Translations" at bounding box center [1382, 513] width 107 height 15
click at [857, 457] on div at bounding box center [784, 388] width 1568 height 777
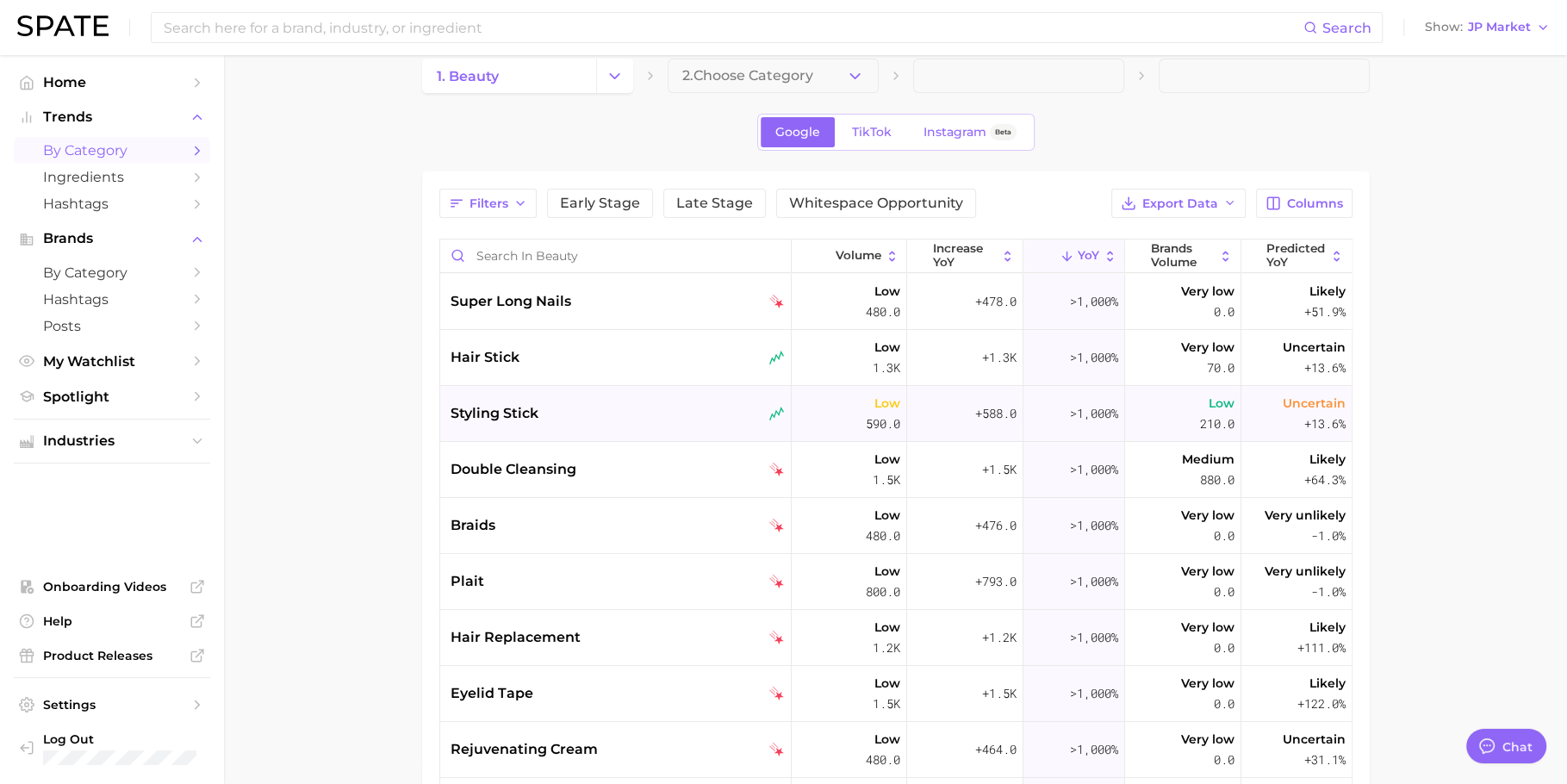
click at [635, 405] on div "styling stick" at bounding box center [617, 413] width 334 height 20
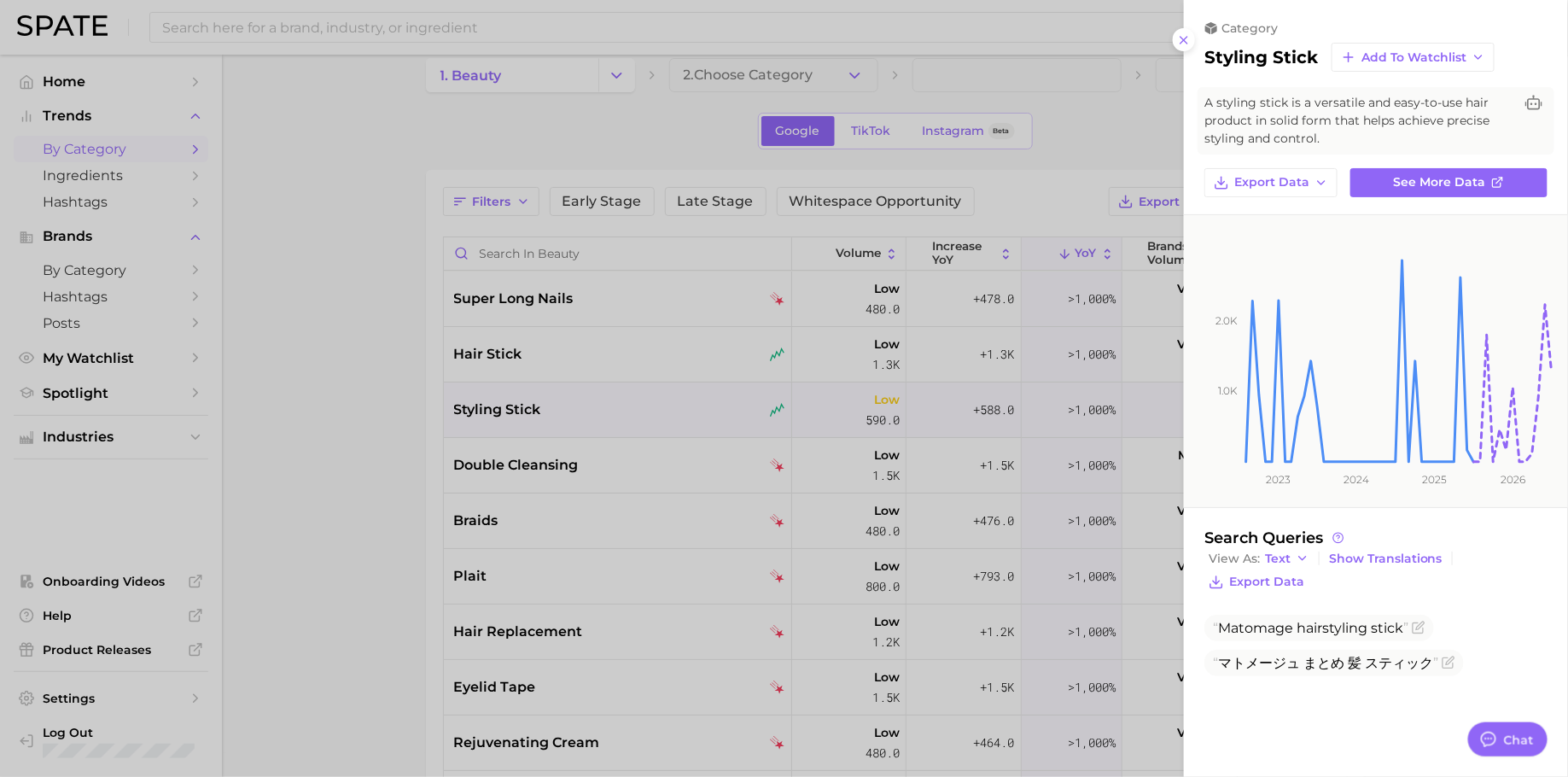
click at [753, 496] on div at bounding box center [784, 388] width 1568 height 777
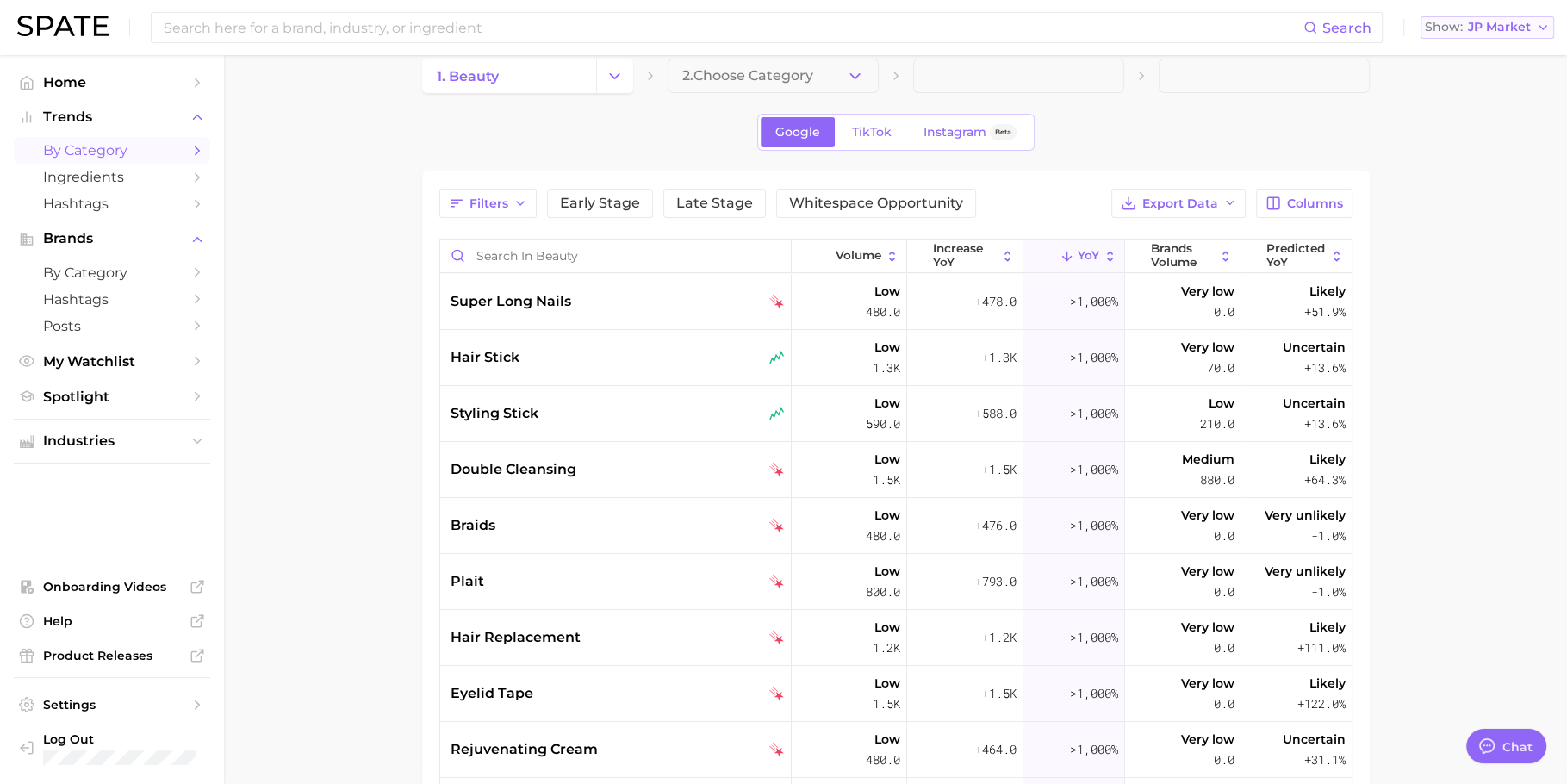
click at [1449, 26] on span "Show" at bounding box center [1444, 26] width 38 height 10
click at [1465, 126] on button "[GEOGRAPHIC_DATA]" at bounding box center [1479, 117] width 151 height 31
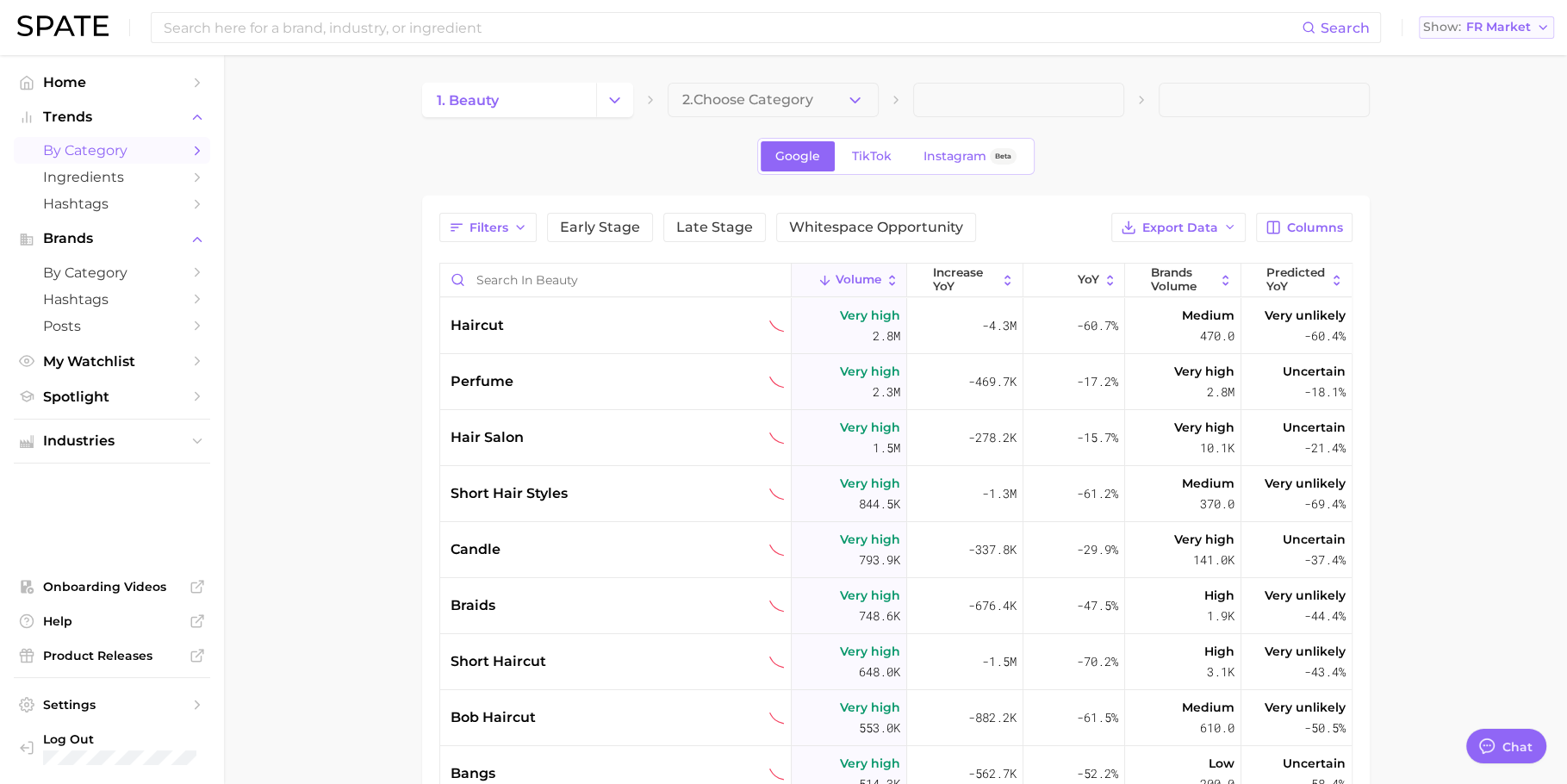
click at [1525, 30] on span "FR Market" at bounding box center [1498, 26] width 64 height 10
click at [1511, 54] on span "[GEOGRAPHIC_DATA]" at bounding box center [1479, 55] width 134 height 15
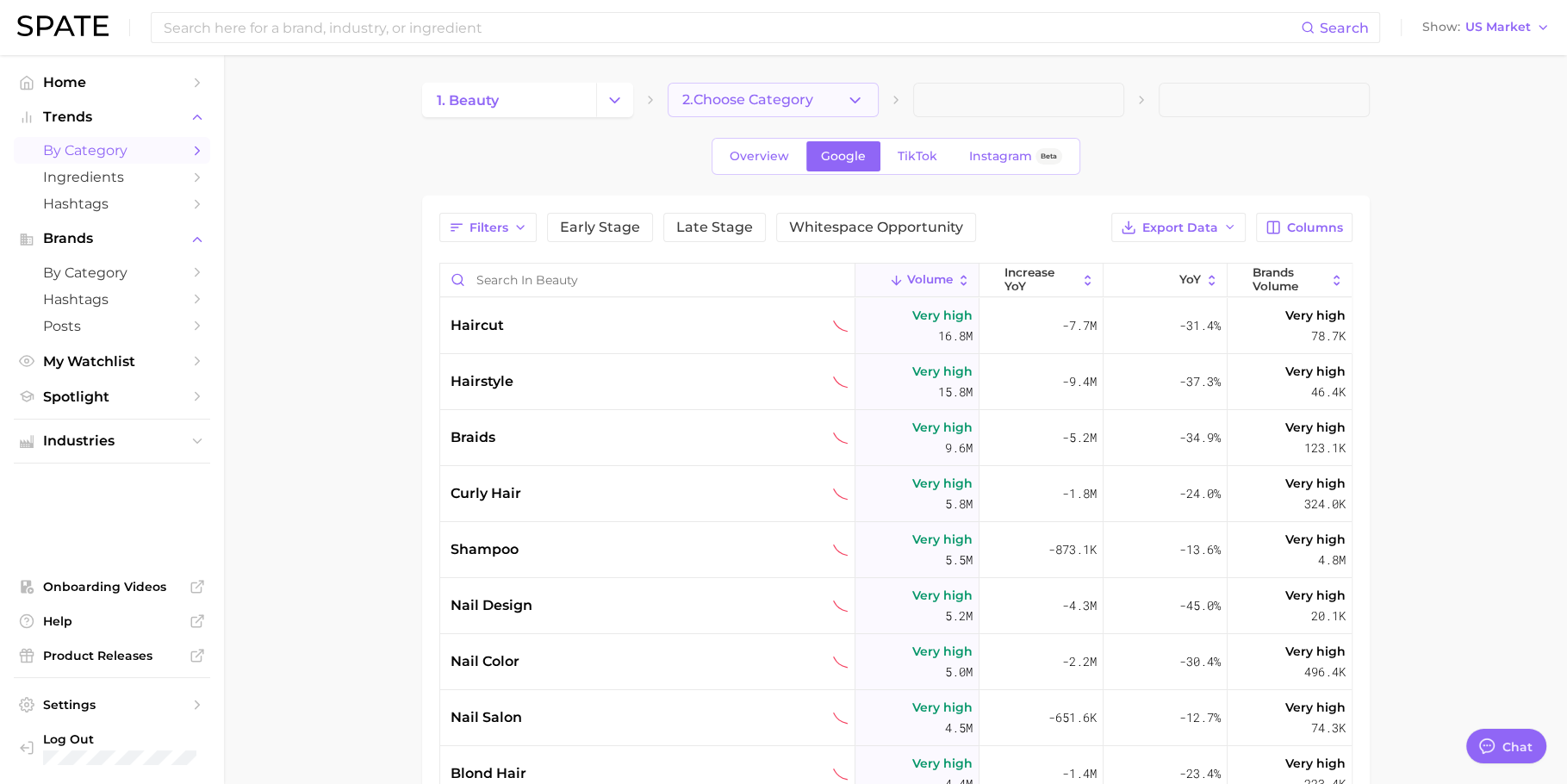
click at [768, 100] on span "2. Choose Category" at bounding box center [747, 100] width 131 height 16
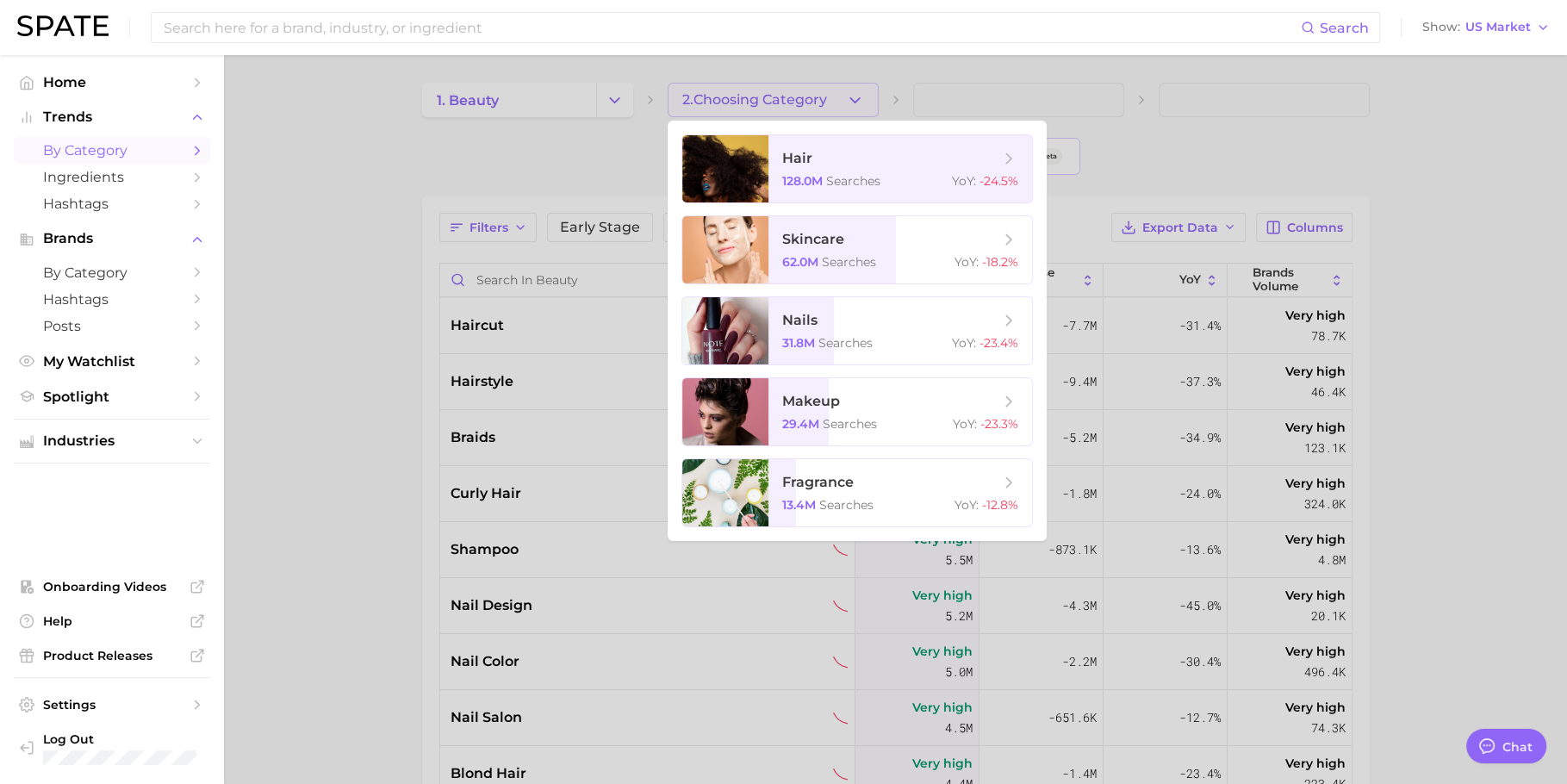
click at [499, 150] on div at bounding box center [784, 392] width 1567 height 784
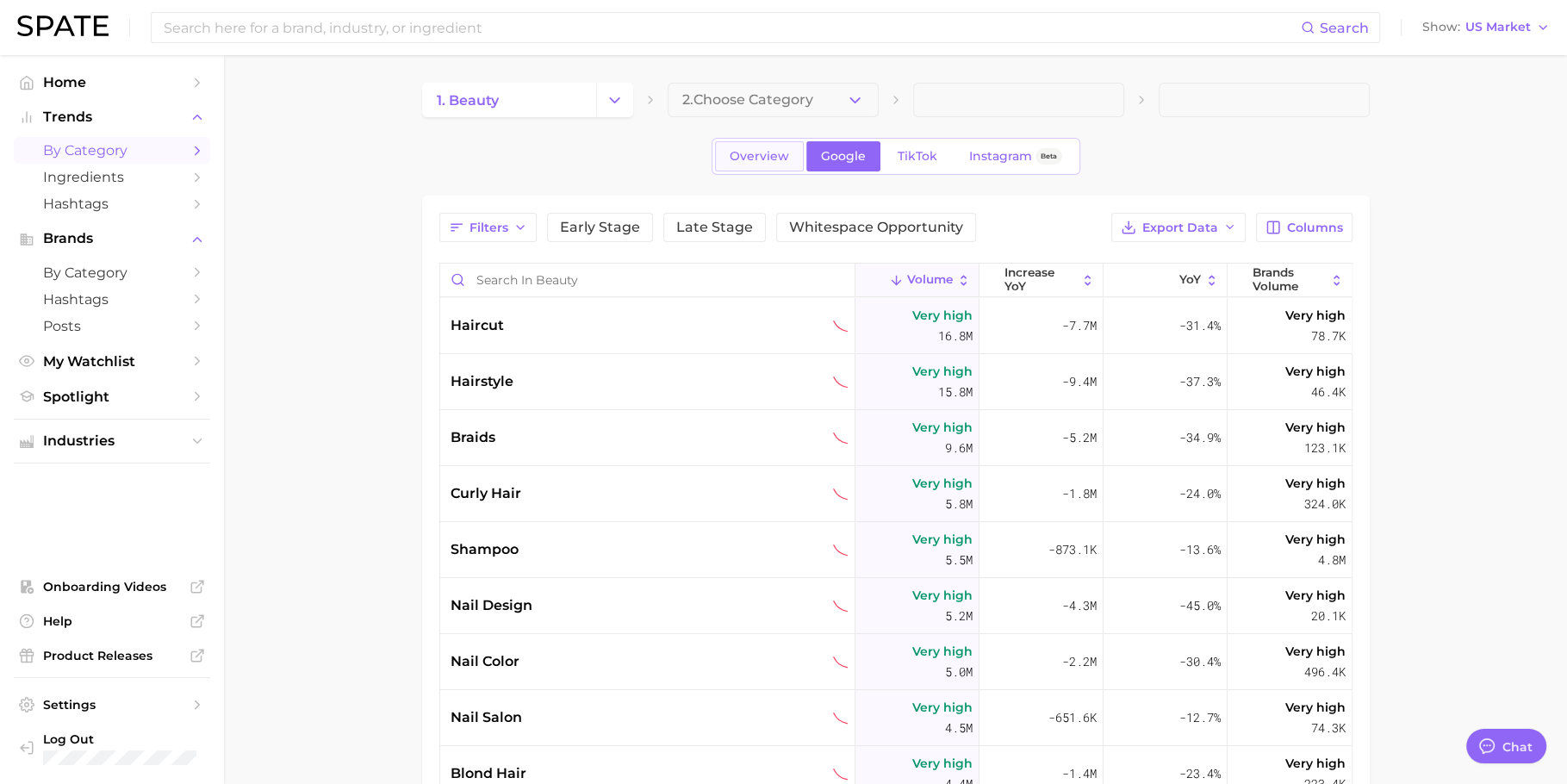
click at [783, 156] on span "Overview" at bounding box center [759, 156] width 59 height 15
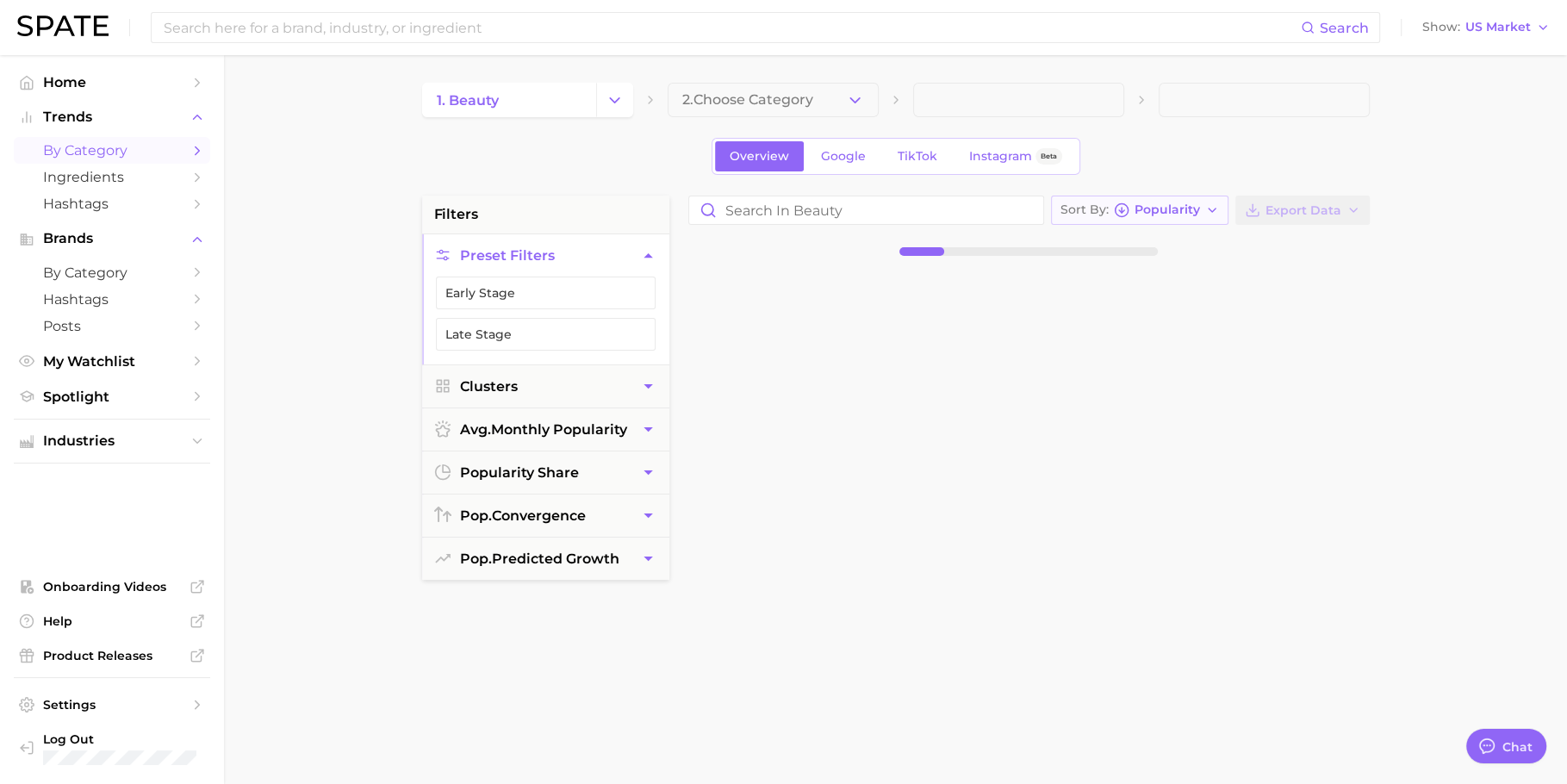
click at [1164, 205] on span "Popularity" at bounding box center [1168, 210] width 65 height 10
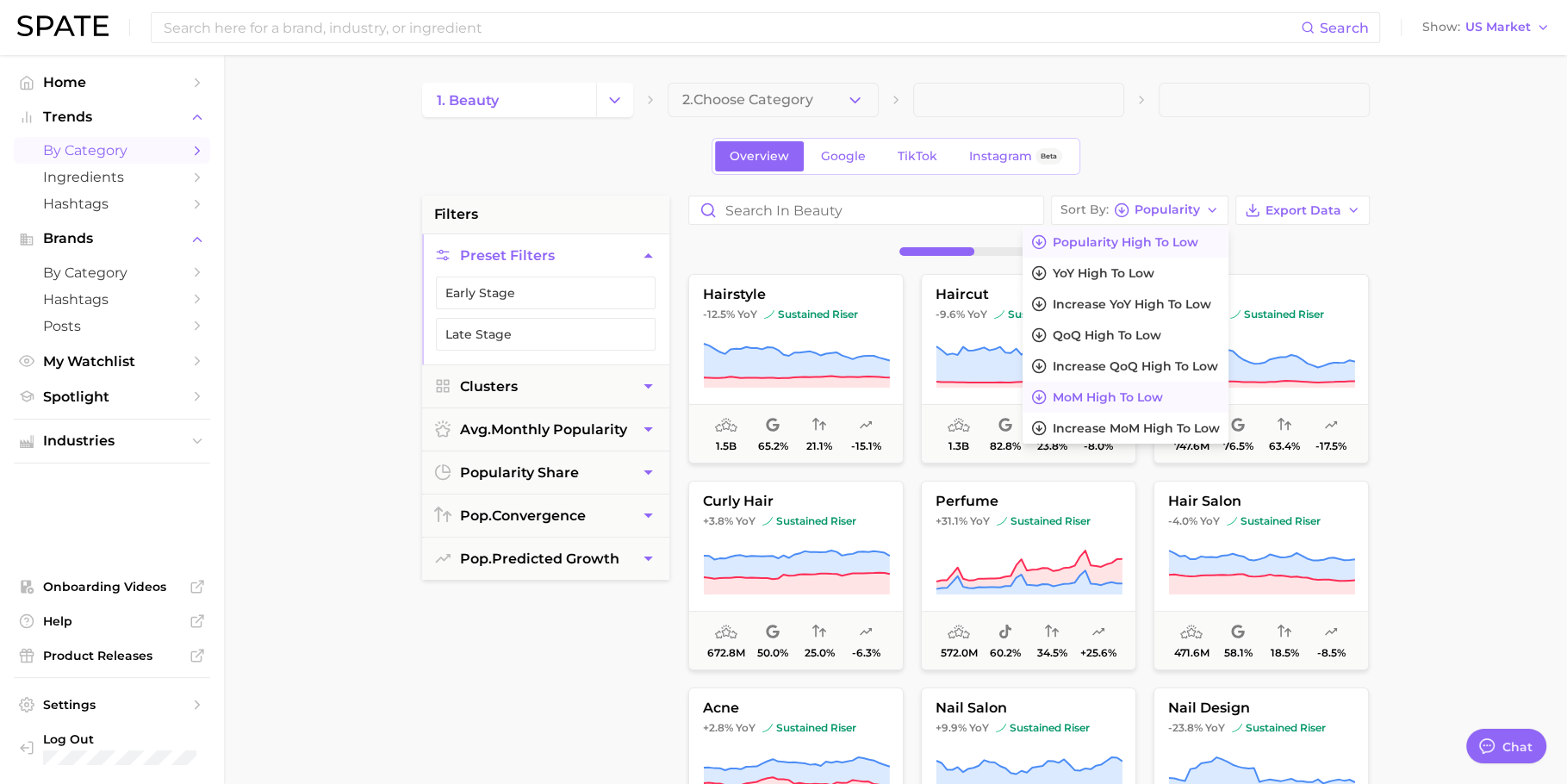
click at [1149, 406] on button "MoM high to low" at bounding box center [1125, 396] width 205 height 31
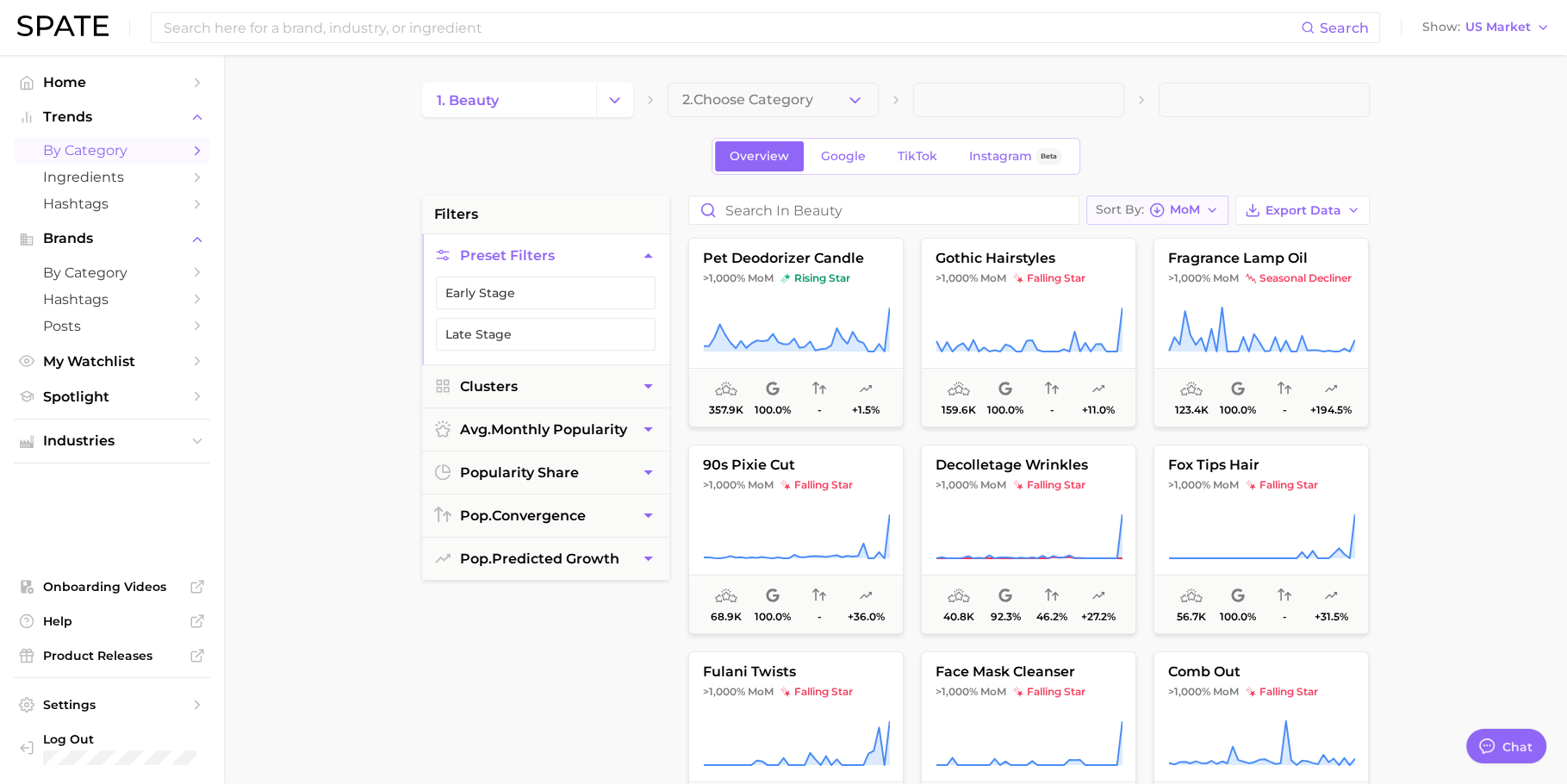
click at [1168, 196] on button "Sort By MoM" at bounding box center [1157, 210] width 142 height 29
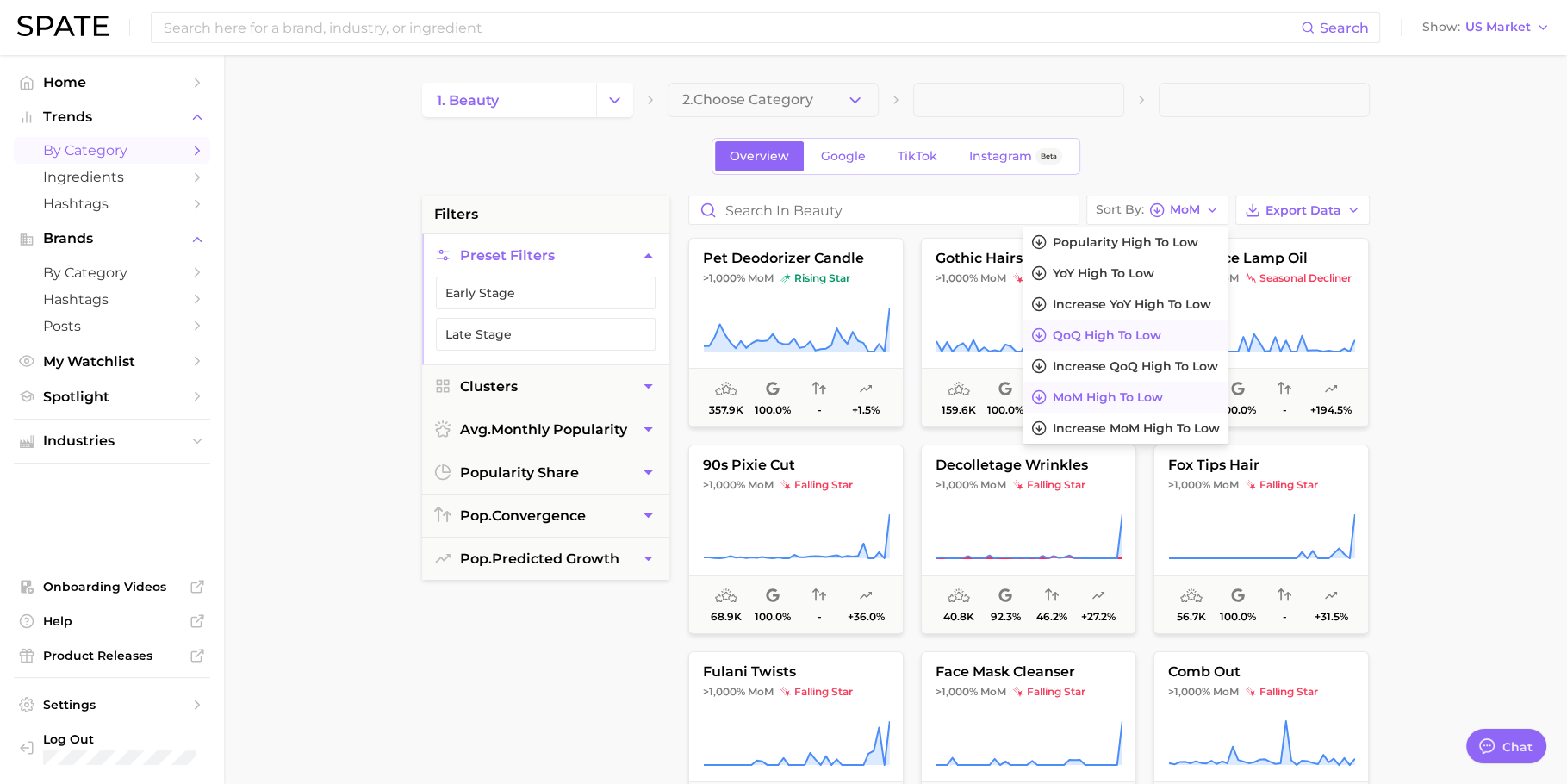
click at [1107, 344] on button "QoQ high to low" at bounding box center [1125, 335] width 205 height 31
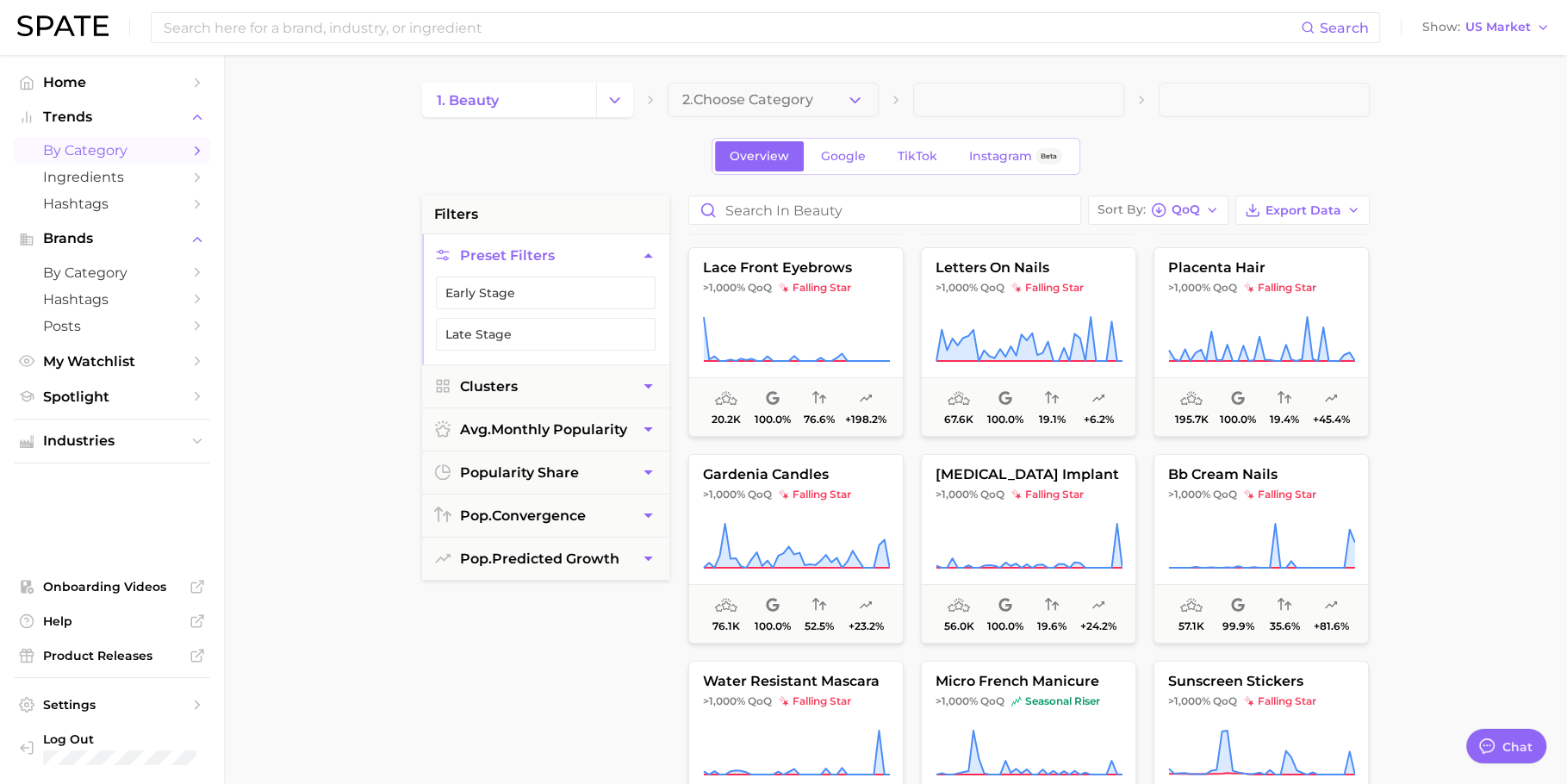
scroll to position [382, 0]
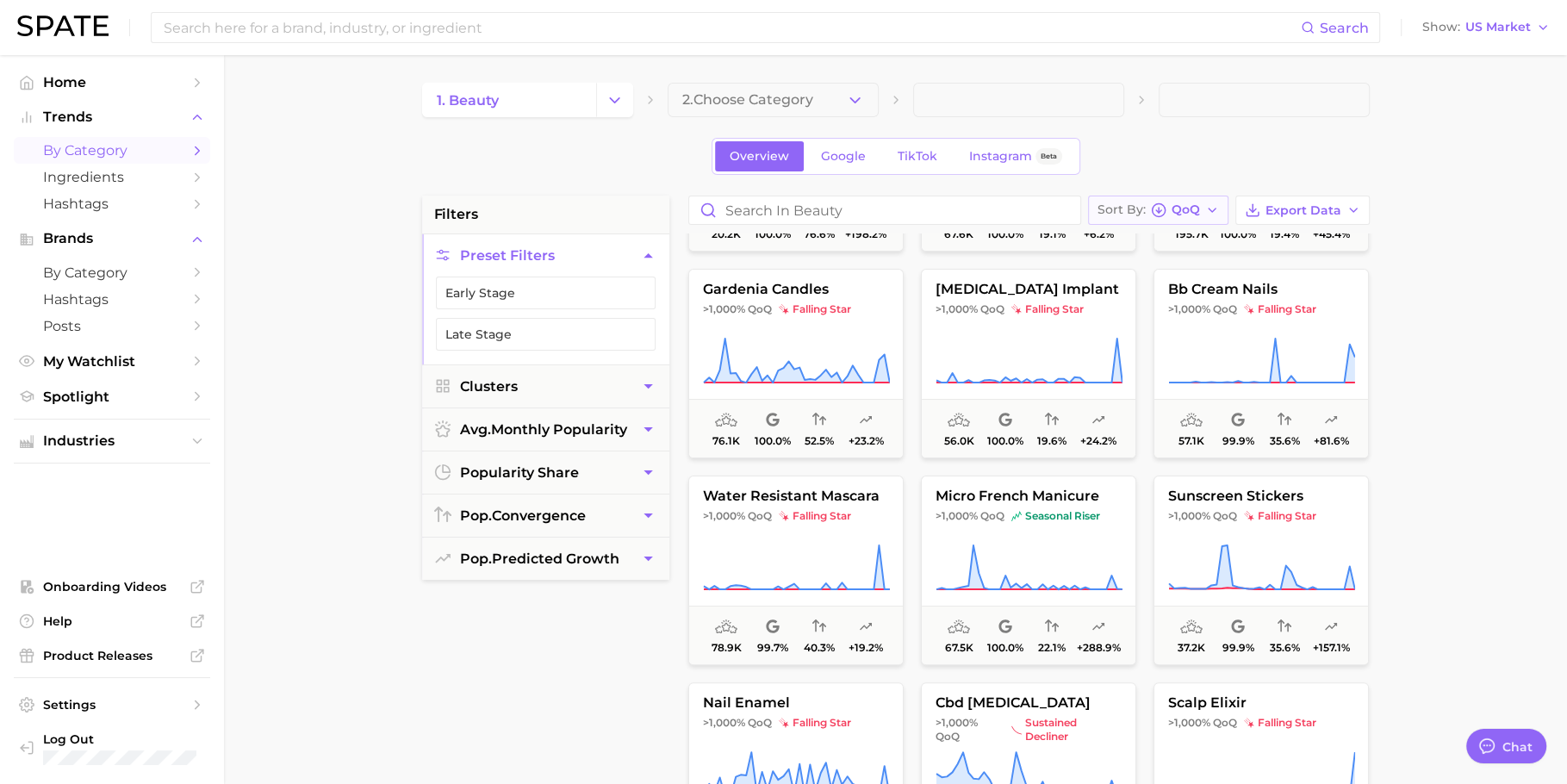
click at [1160, 197] on button "Sort By QoQ" at bounding box center [1158, 210] width 140 height 29
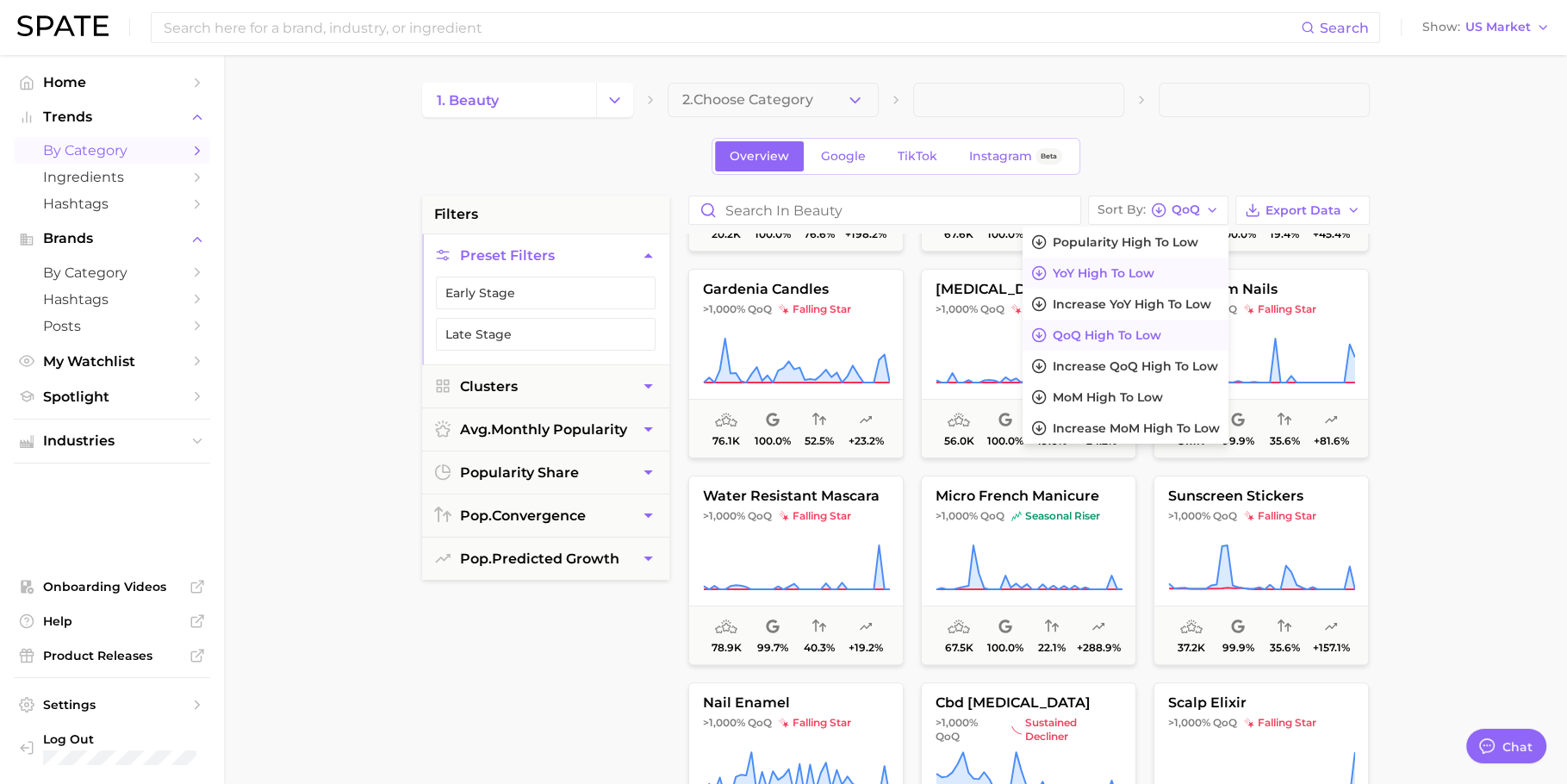
click at [1155, 275] on span "YoY high to low" at bounding box center [1103, 273] width 101 height 15
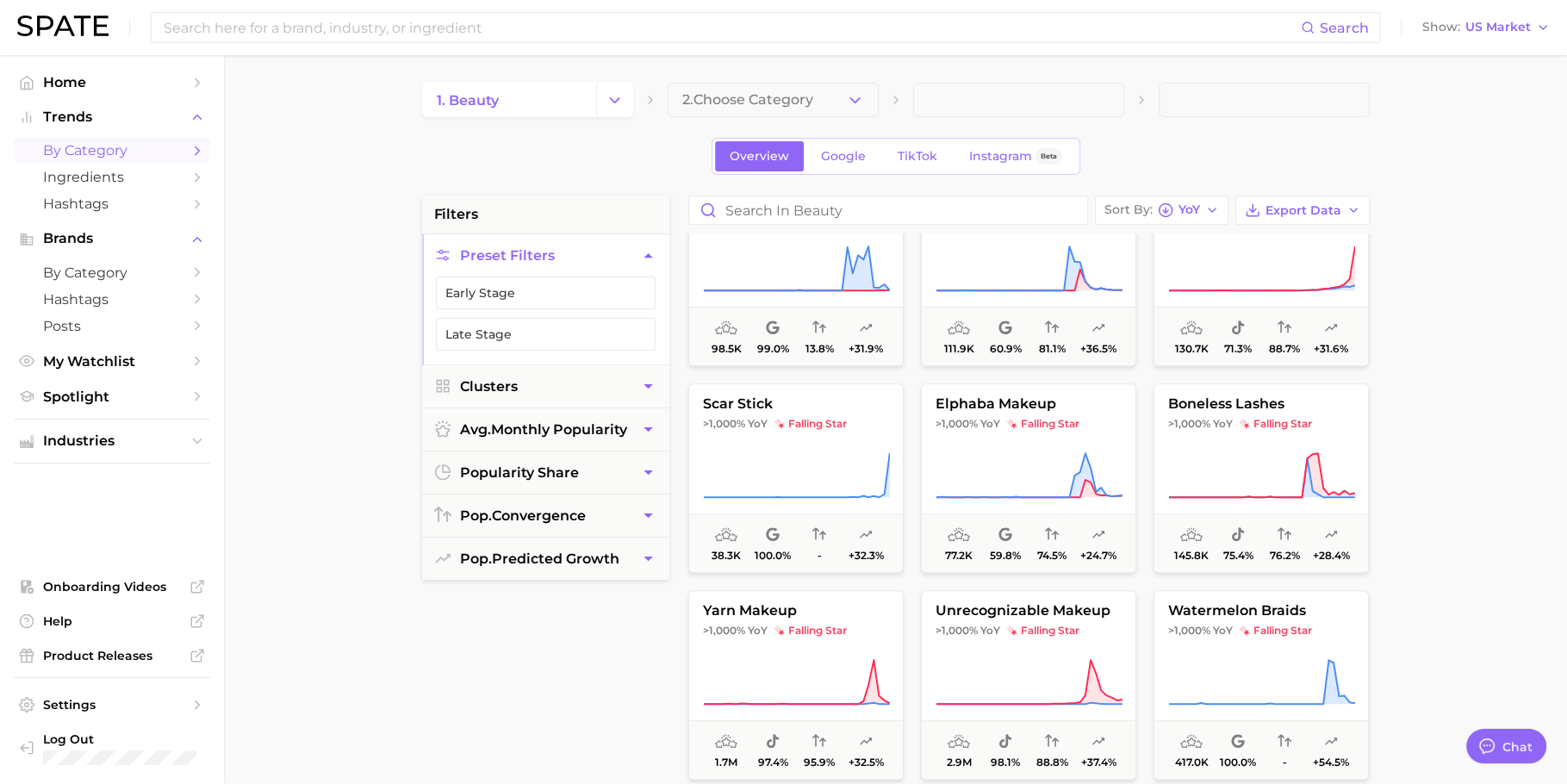
scroll to position [1356, 0]
